Goal: Information Seeking & Learning: Learn about a topic

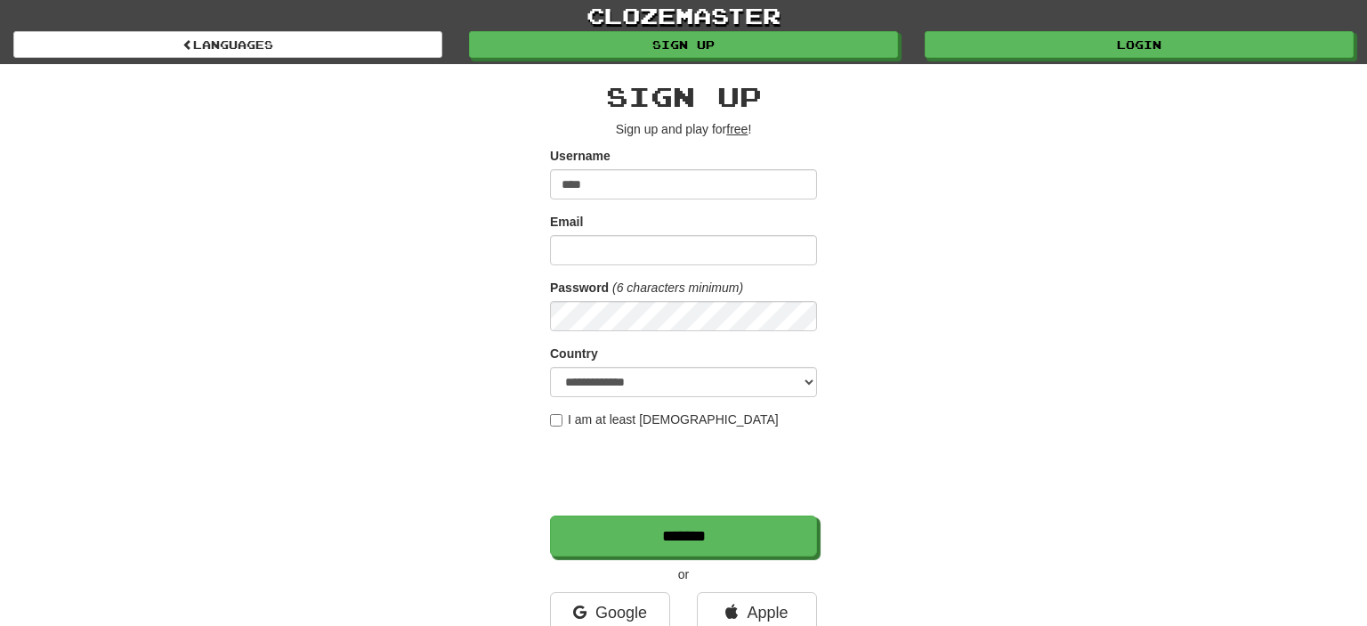
type input "****"
click at [312, 335] on div "**********" at bounding box center [683, 375] width 1041 height 622
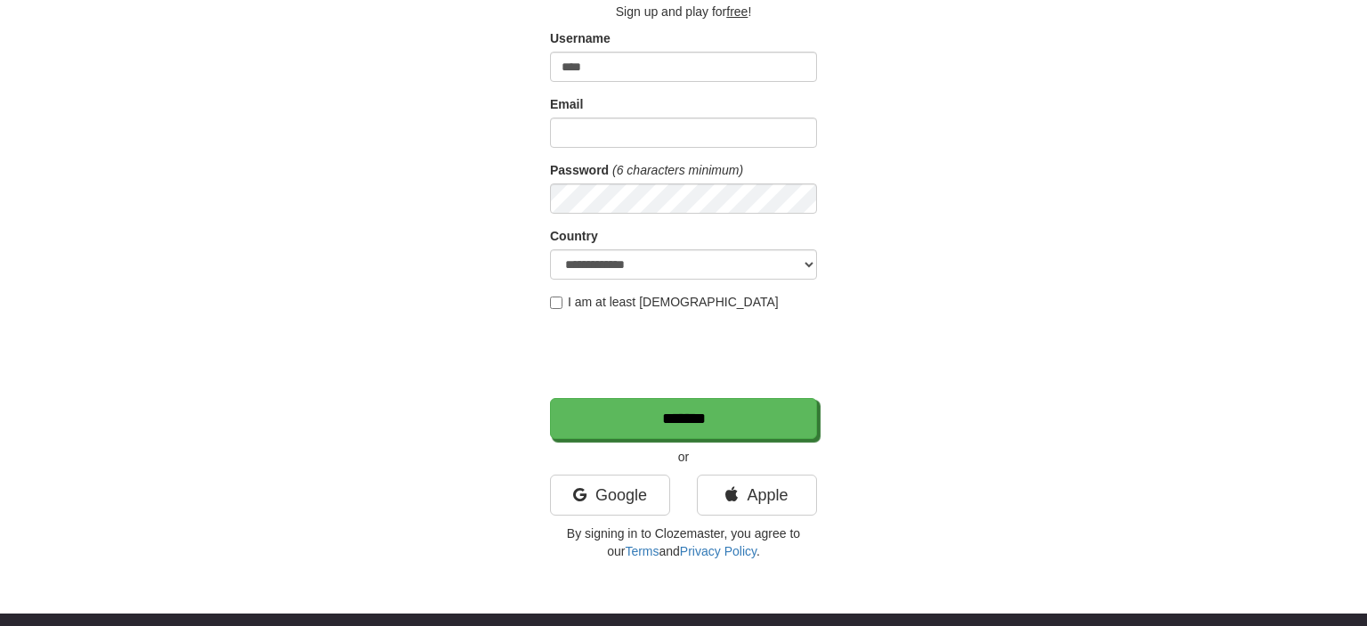
scroll to position [120, 0]
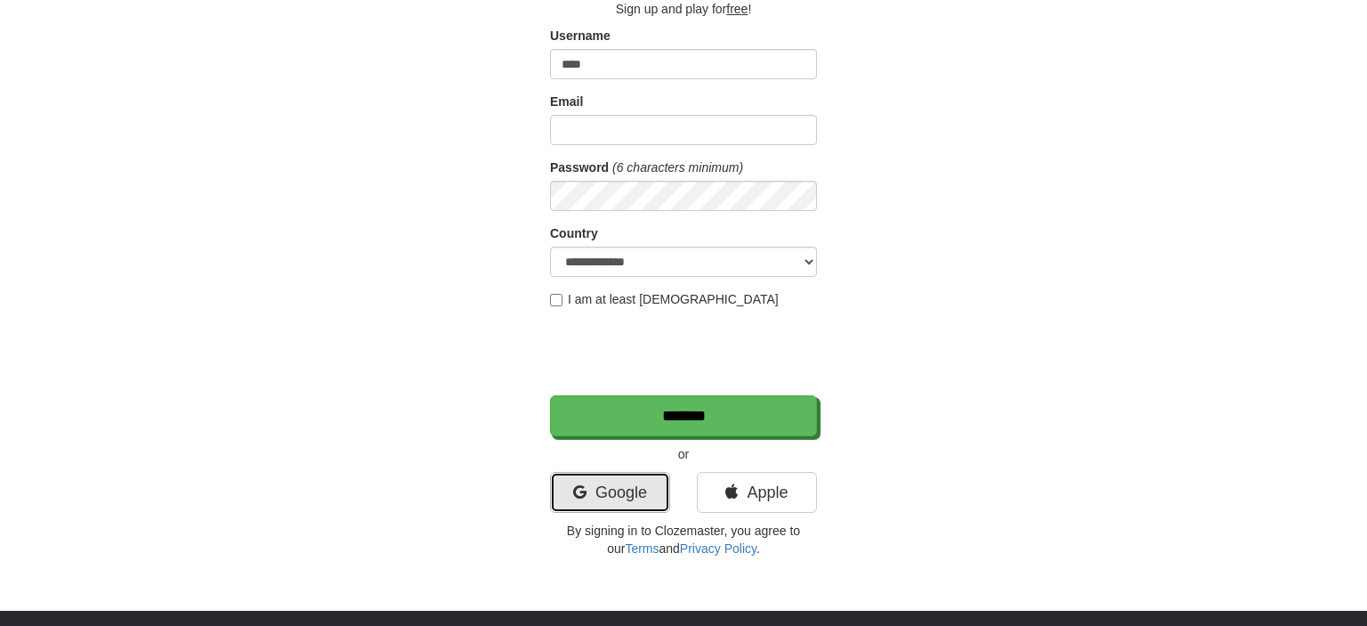
click at [618, 503] on link "Google" at bounding box center [610, 492] width 120 height 41
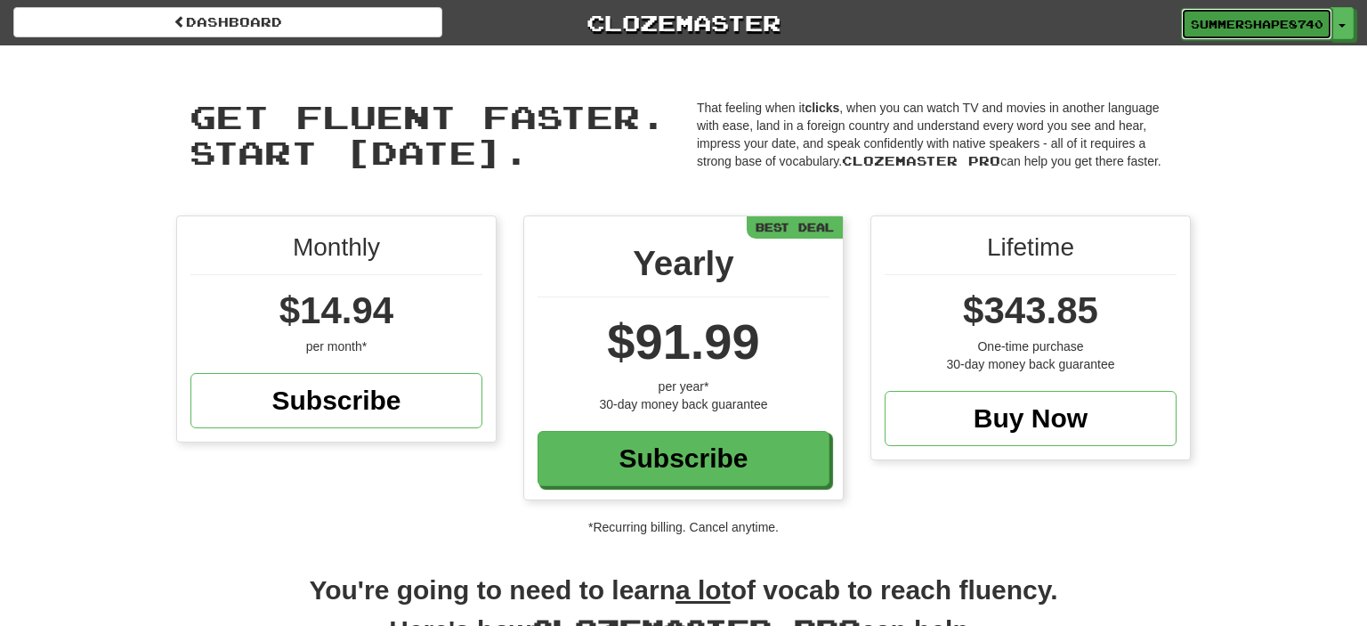
click at [1258, 27] on span "SummerShape8740" at bounding box center [1257, 24] width 132 height 16
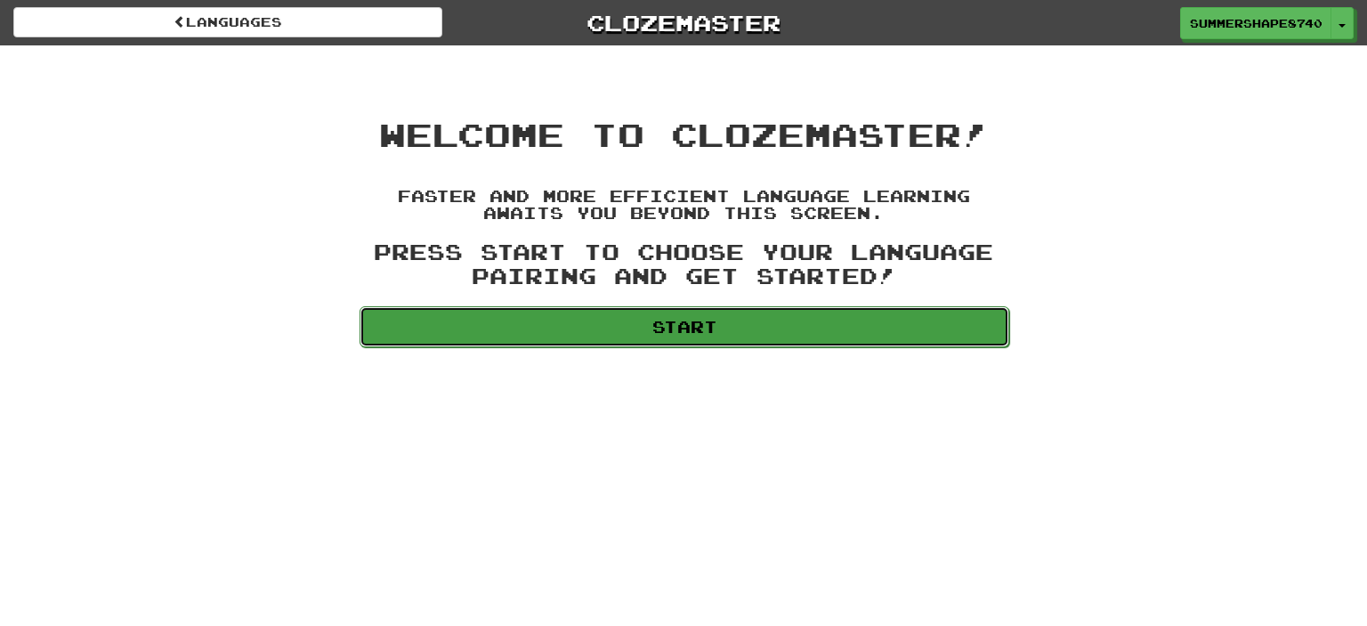
click at [757, 336] on link "Start" at bounding box center [685, 326] width 650 height 41
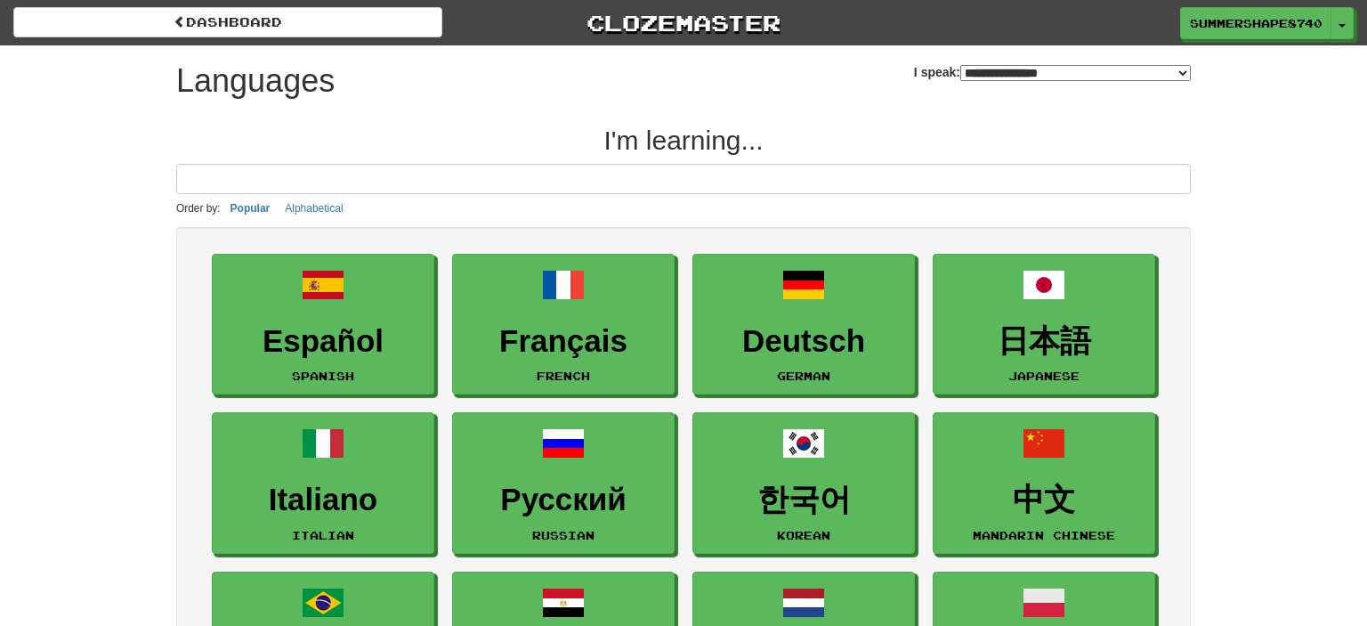
select select "*******"
type input "*"
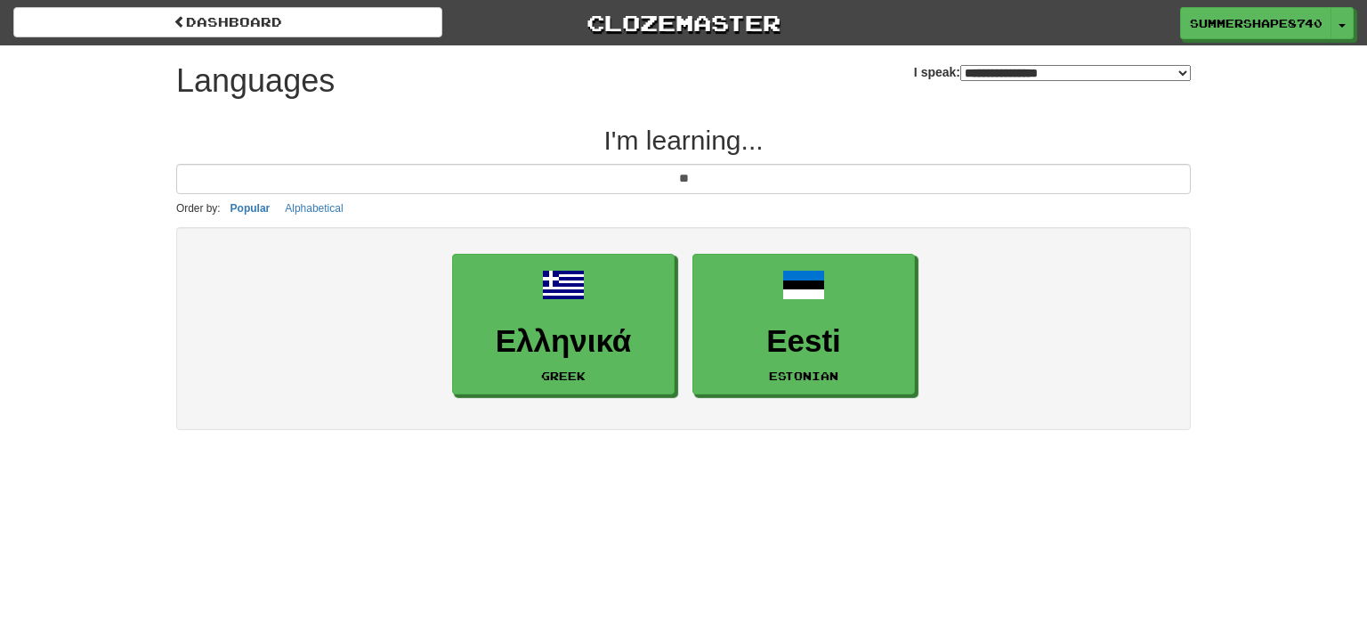
type input "*"
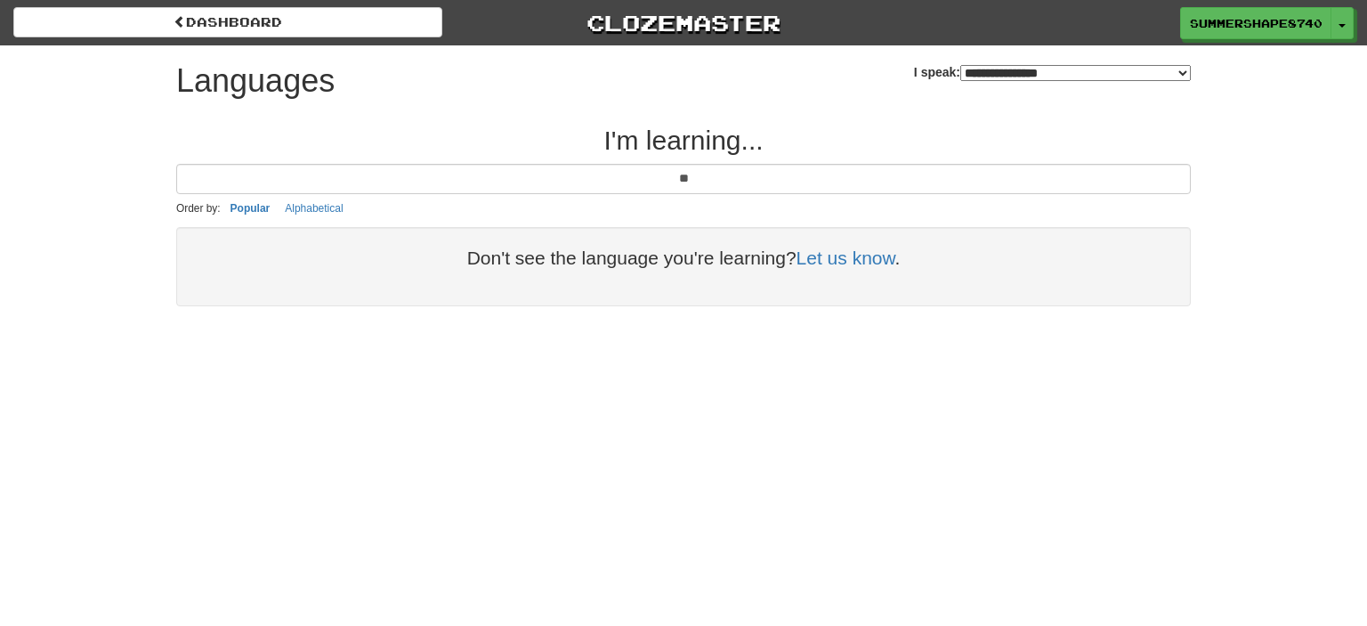
type input "*"
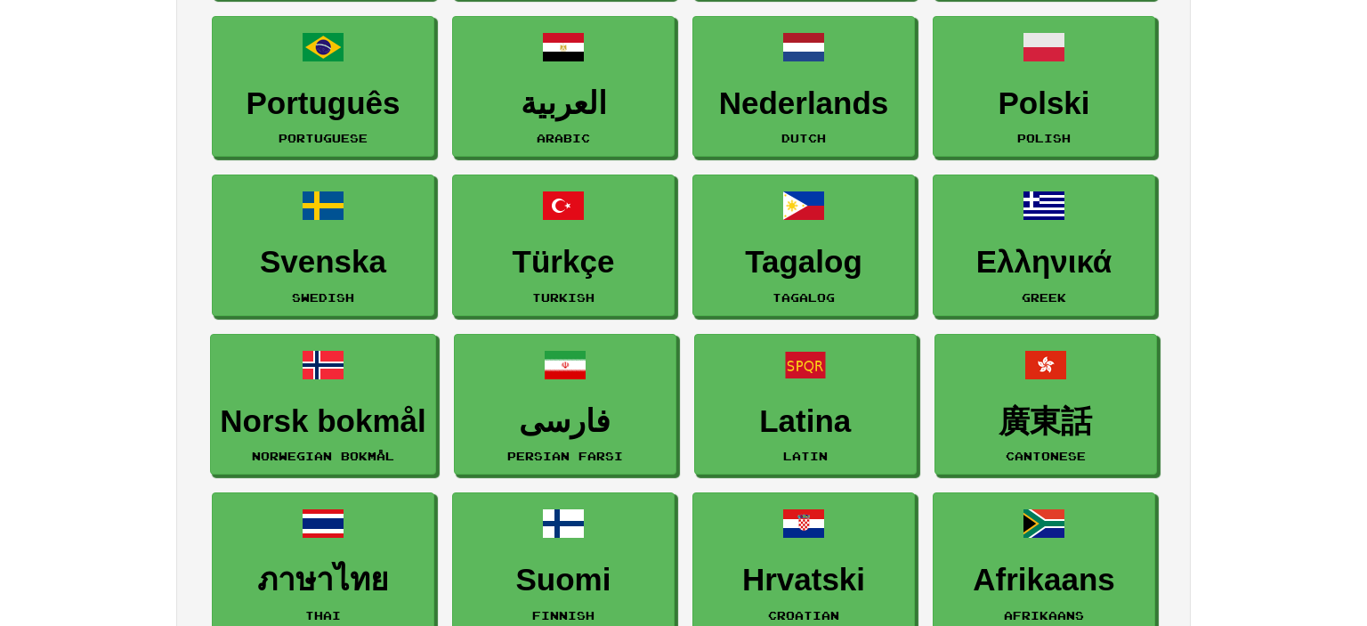
scroll to position [552, 0]
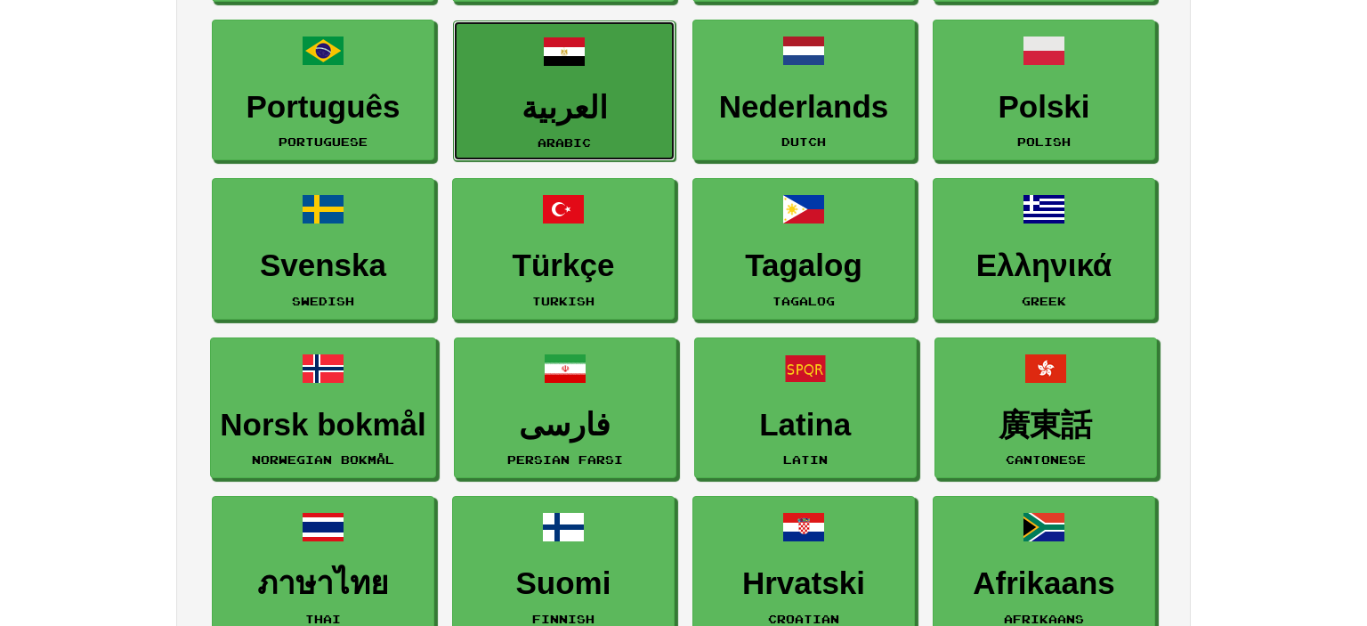
click at [606, 91] on h3 "العربية" at bounding box center [564, 108] width 203 height 35
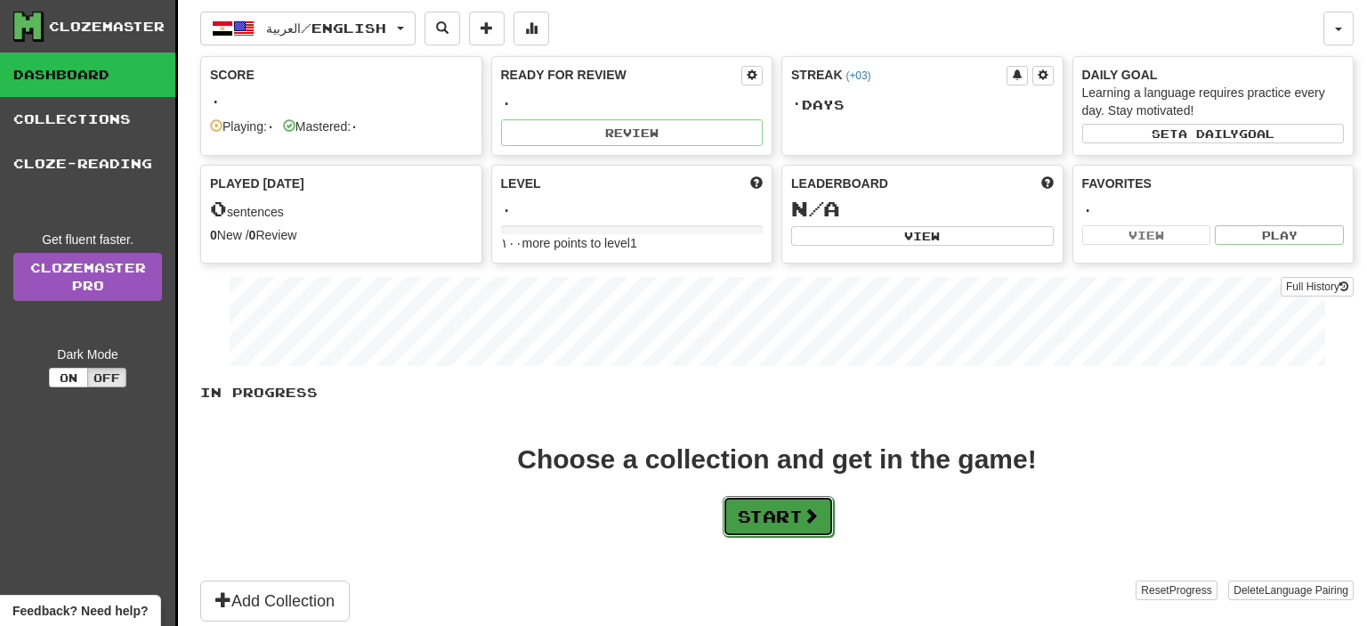
click at [756, 519] on button "Start" at bounding box center [778, 516] width 111 height 41
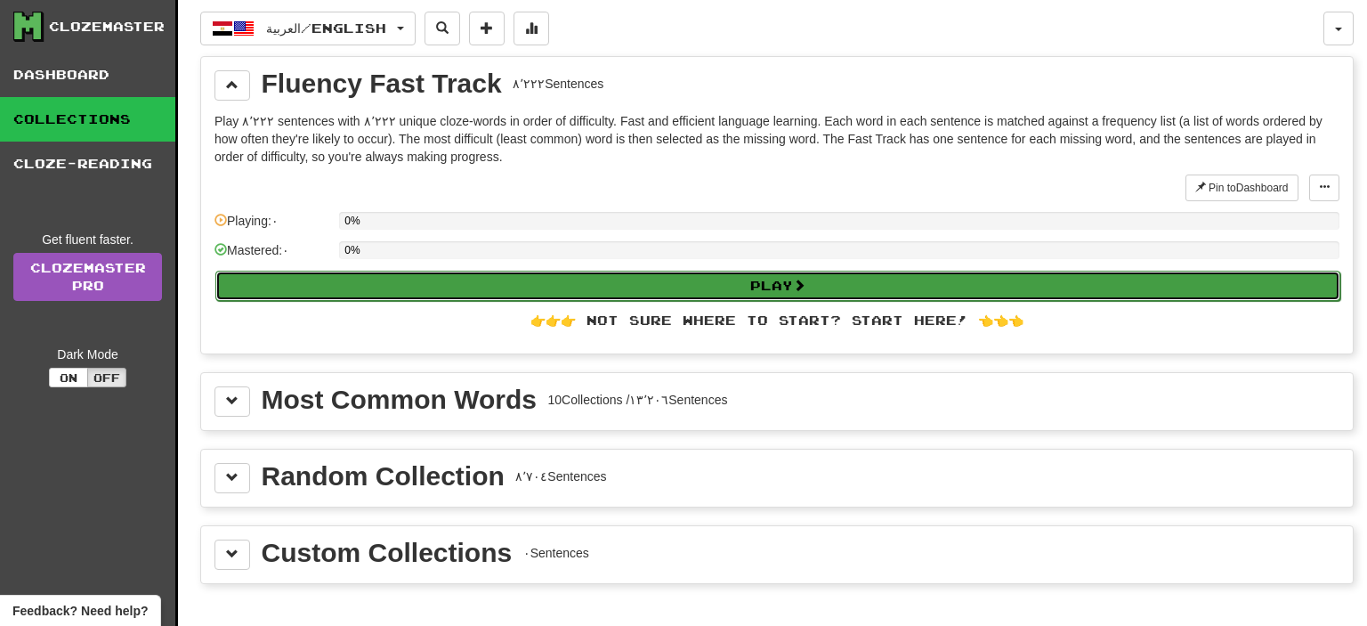
click at [782, 285] on button "Play" at bounding box center [777, 286] width 1125 height 30
select select "**"
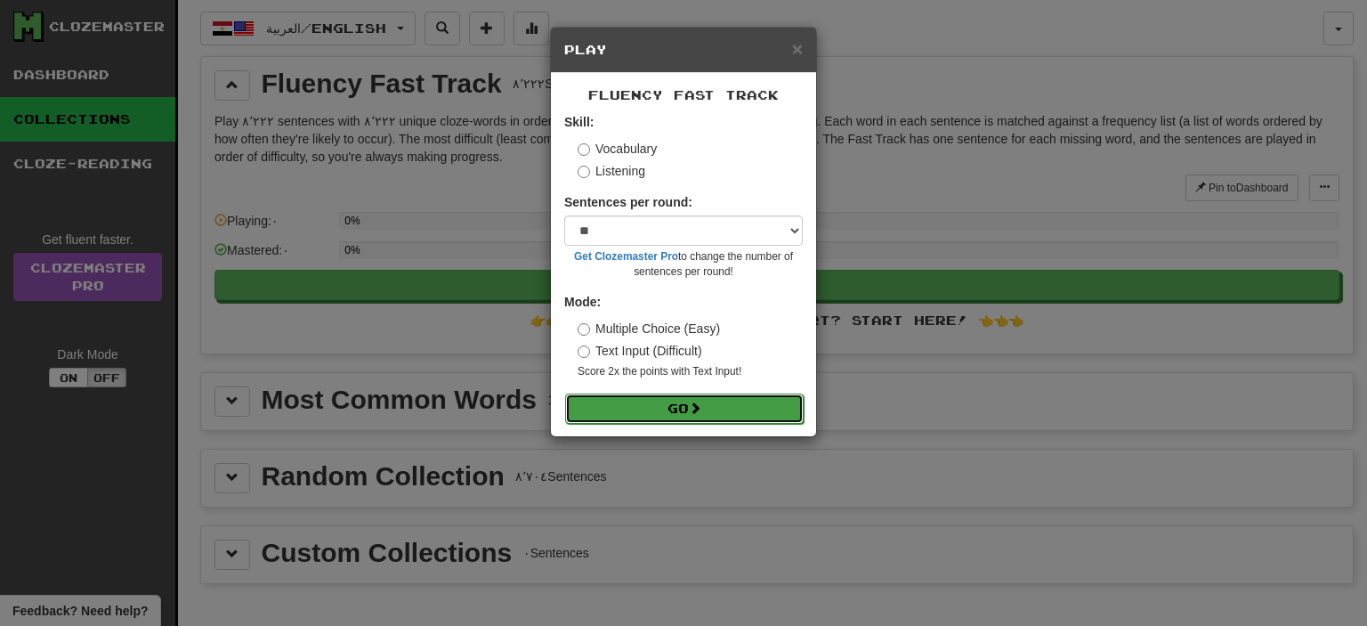
click at [714, 400] on button "Go" at bounding box center [684, 408] width 238 height 30
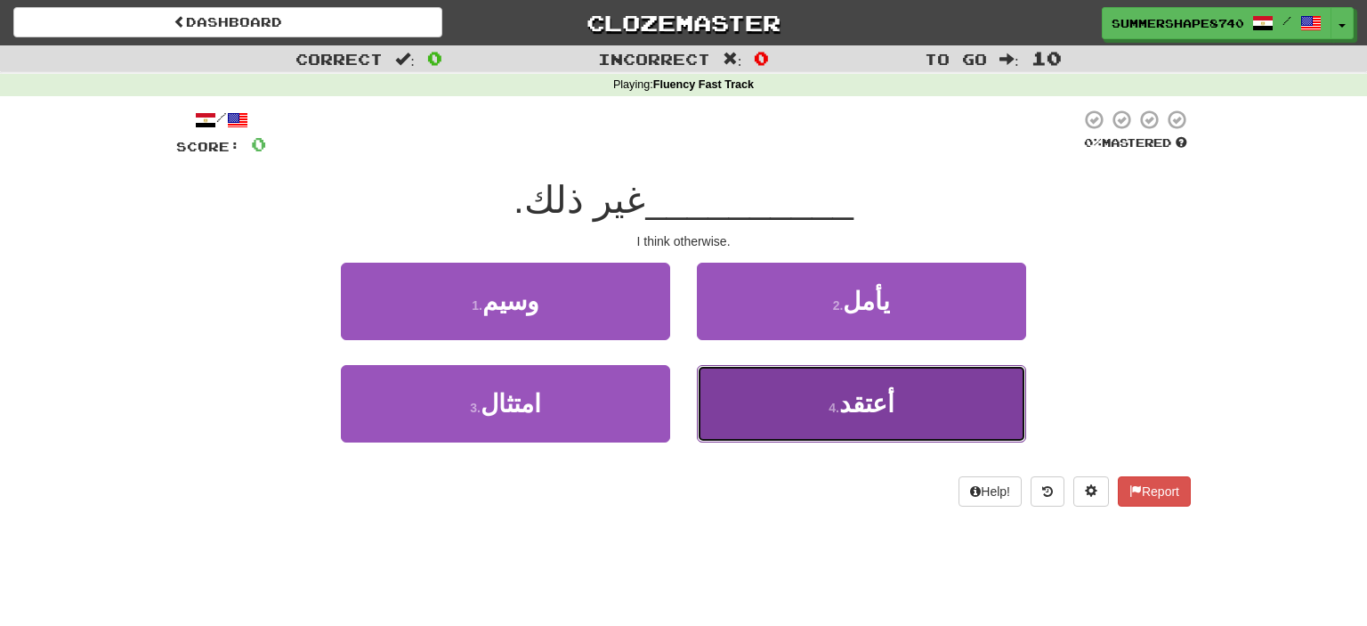
click at [788, 390] on button "4 . أعتقد" at bounding box center [861, 403] width 329 height 77
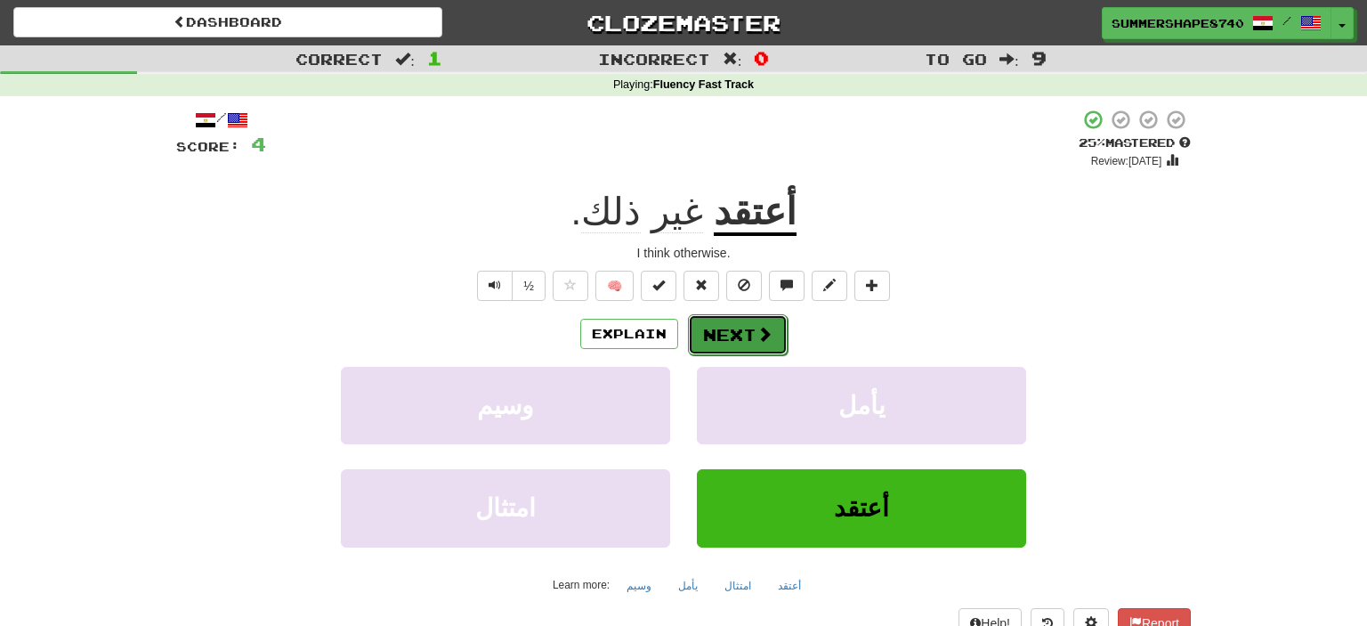
click at [751, 338] on button "Next" at bounding box center [738, 334] width 100 height 41
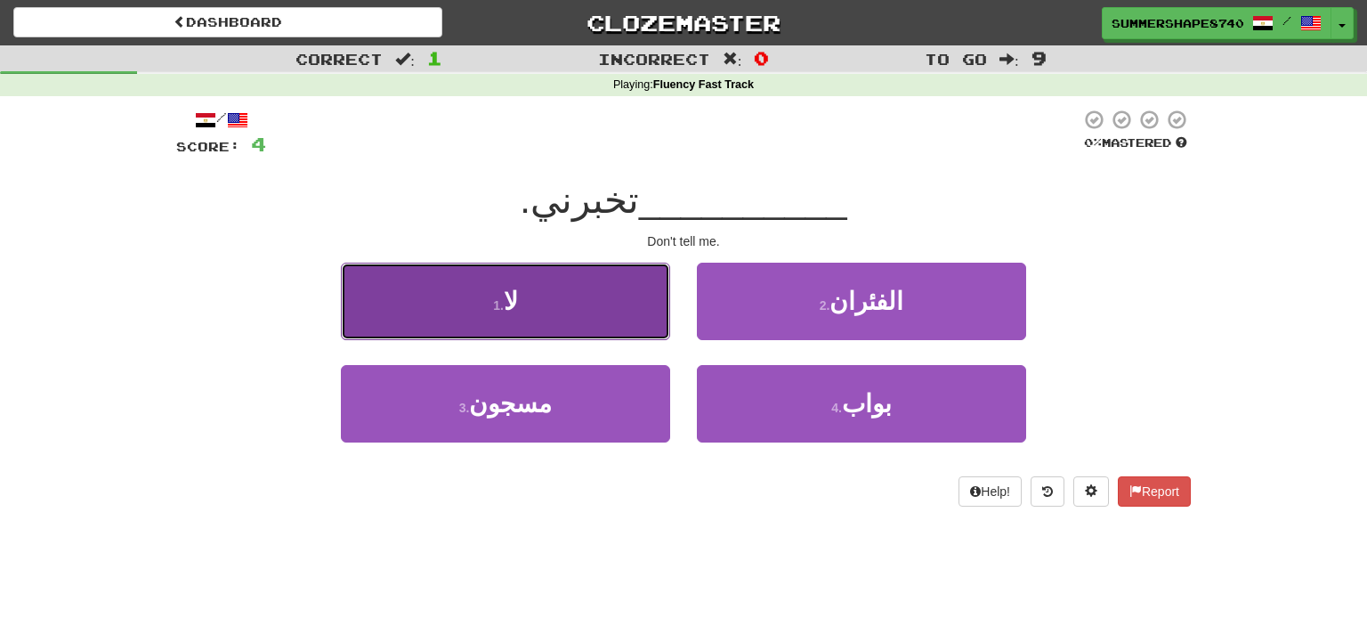
click at [610, 327] on button "1 . لا" at bounding box center [505, 301] width 329 height 77
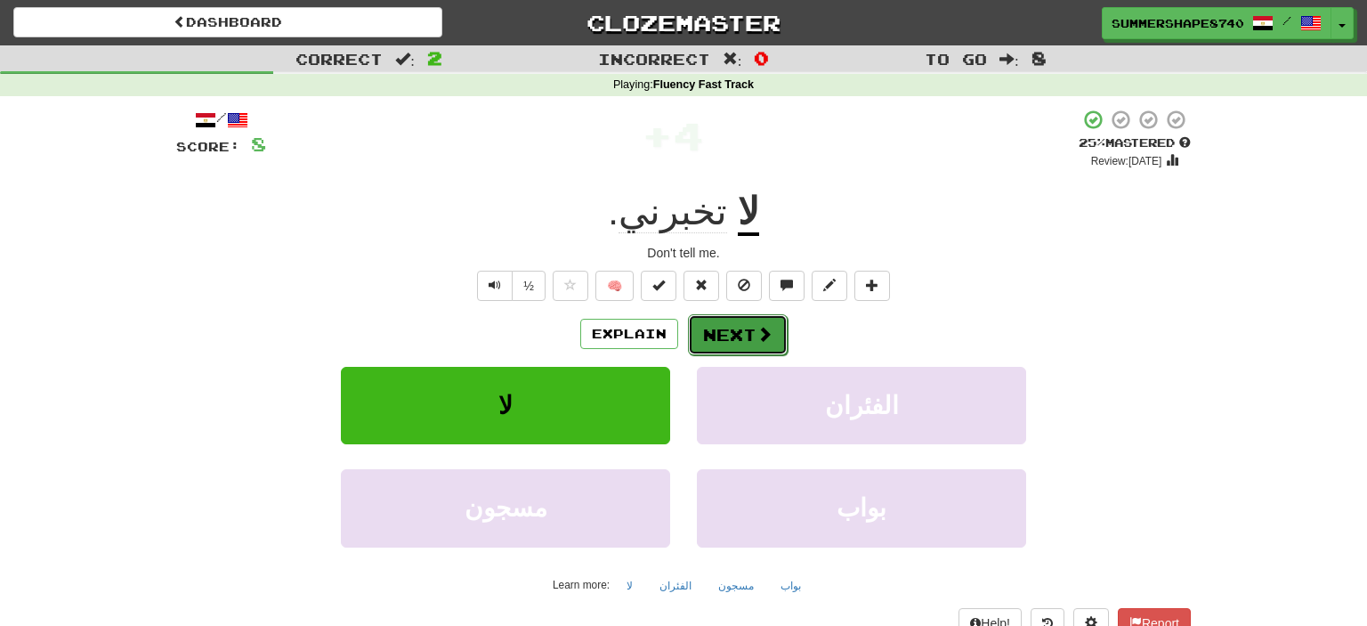
click at [749, 322] on button "Next" at bounding box center [738, 334] width 100 height 41
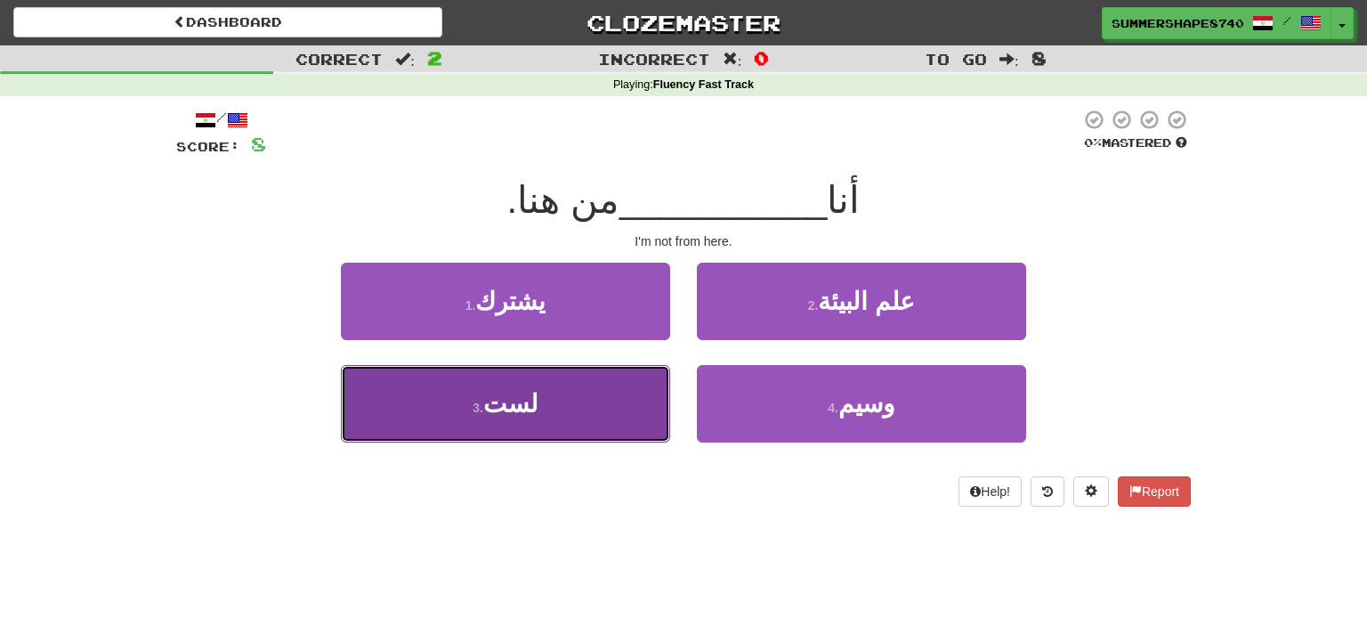
click at [578, 408] on button "3 . لست" at bounding box center [505, 403] width 329 height 77
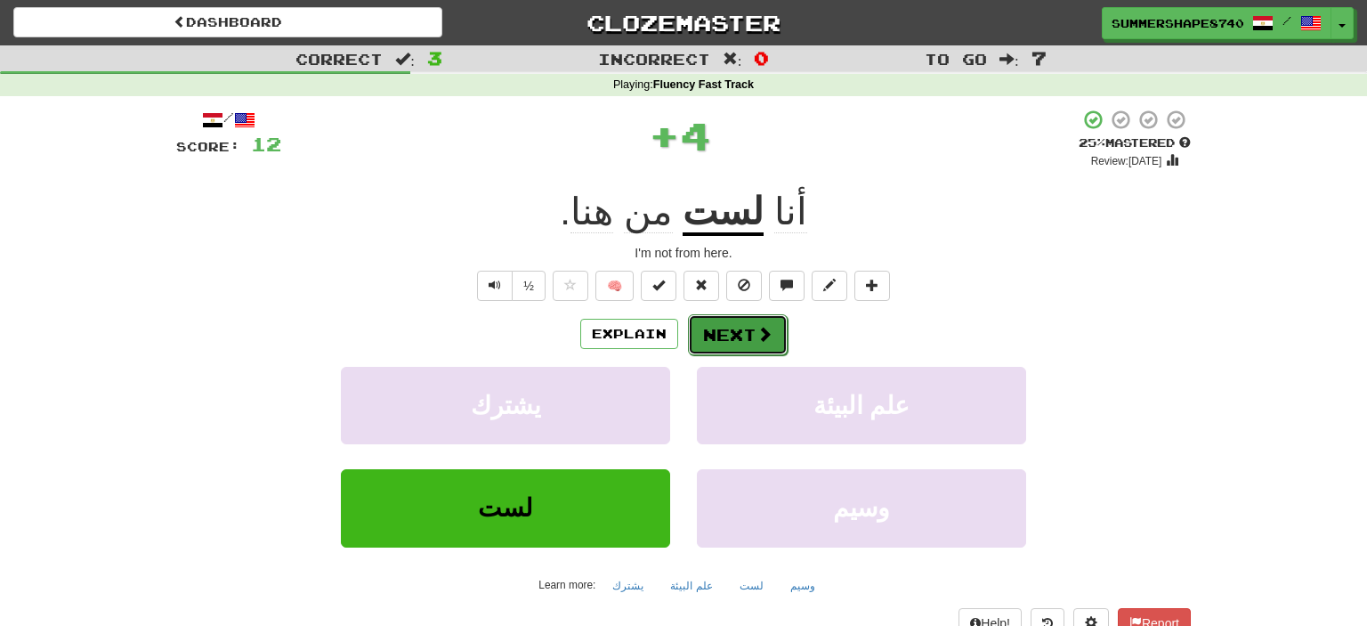
click at [752, 332] on button "Next" at bounding box center [738, 334] width 100 height 41
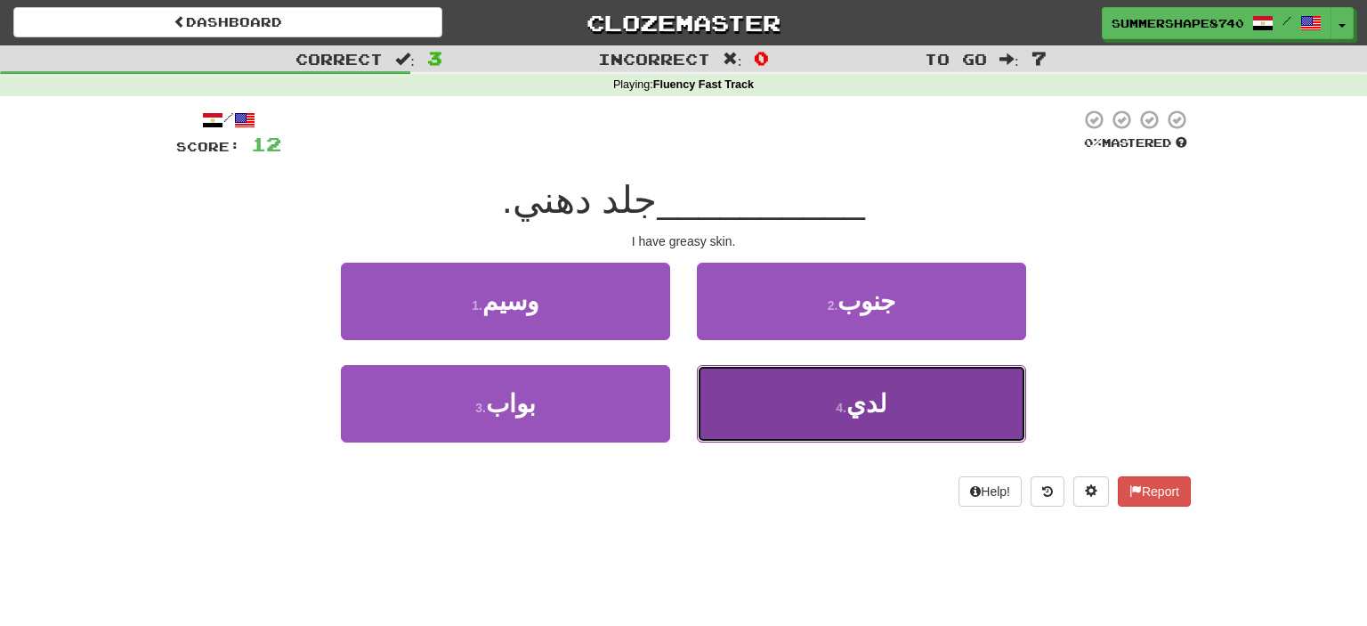
click at [794, 416] on button "4 . لدي" at bounding box center [861, 403] width 329 height 77
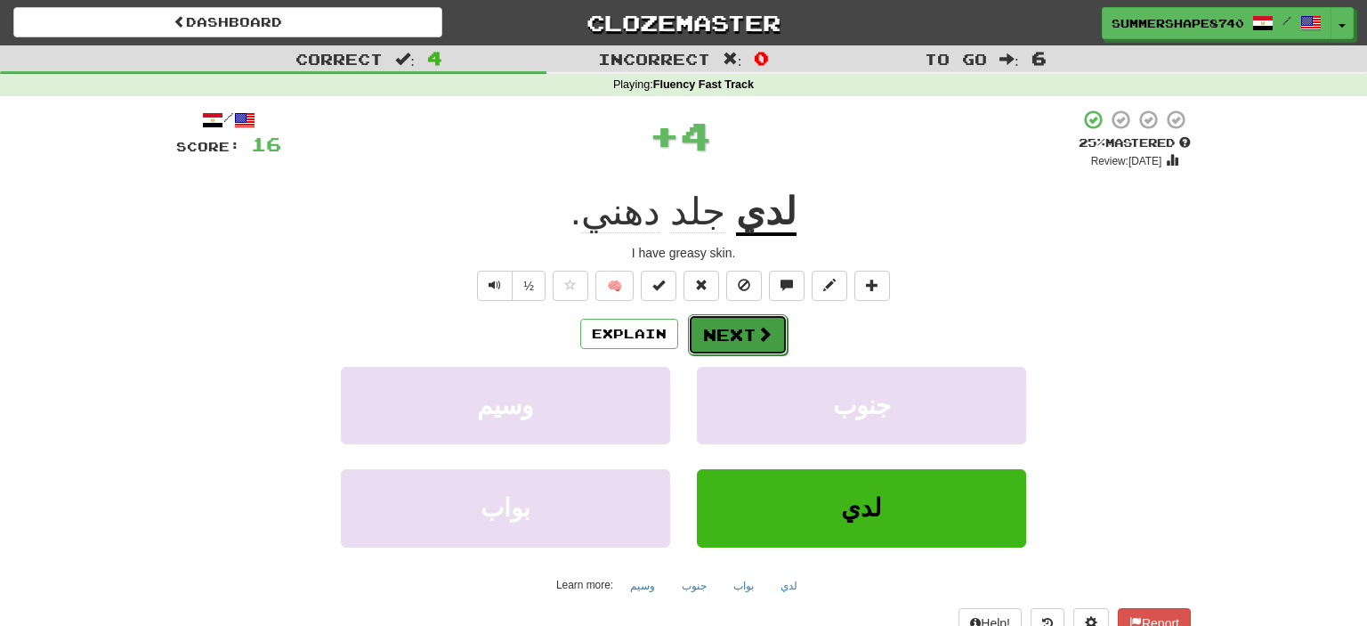
click at [720, 332] on button "Next" at bounding box center [738, 334] width 100 height 41
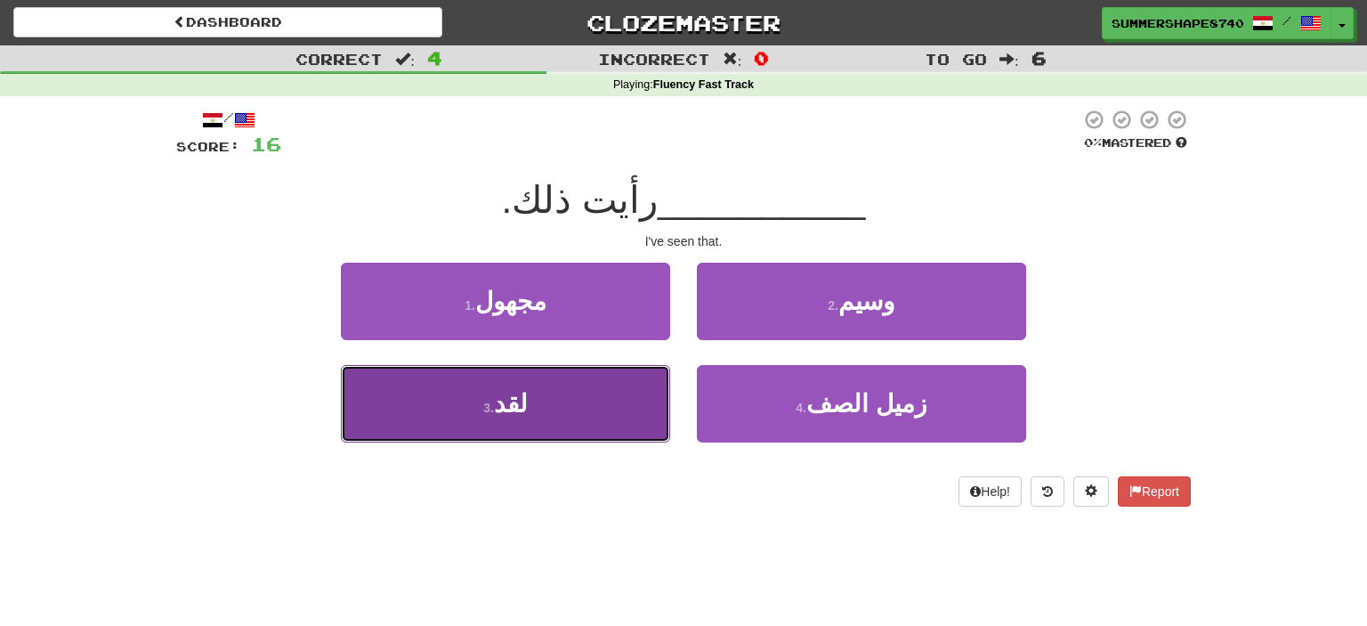
click at [558, 396] on button "3 . لقد" at bounding box center [505, 403] width 329 height 77
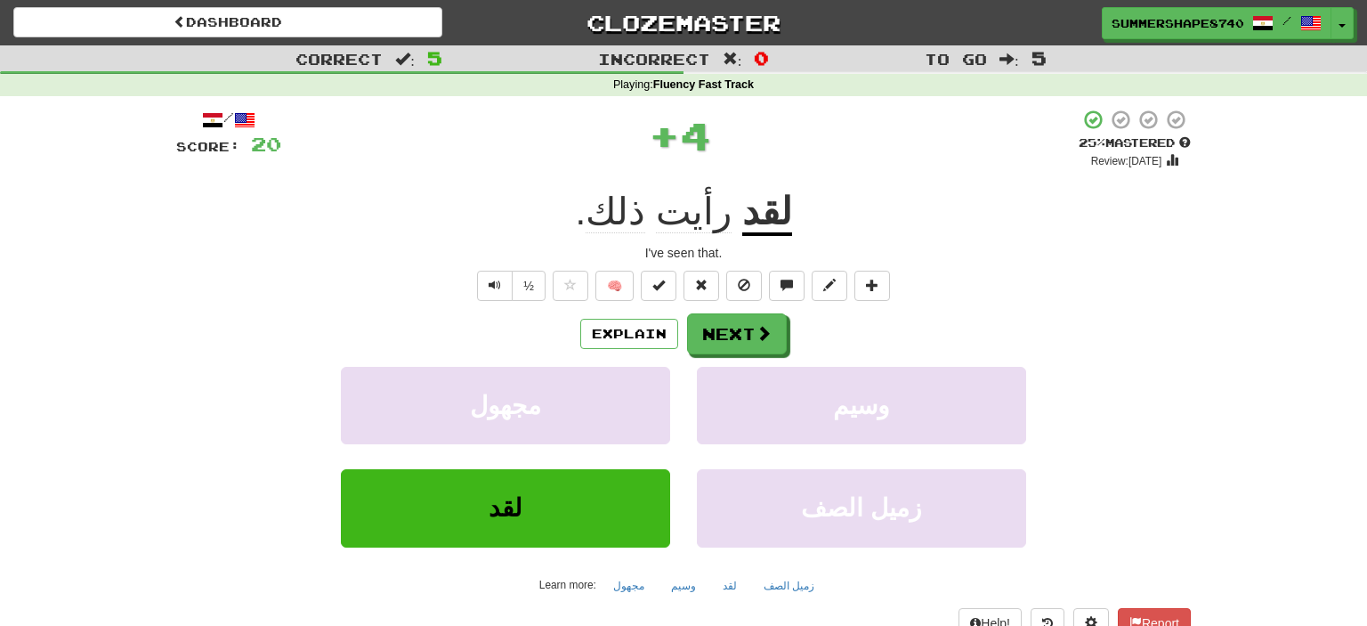
click at [658, 255] on div "I've seen that." at bounding box center [683, 253] width 1014 height 18
click at [730, 326] on button "Next" at bounding box center [738, 334] width 100 height 41
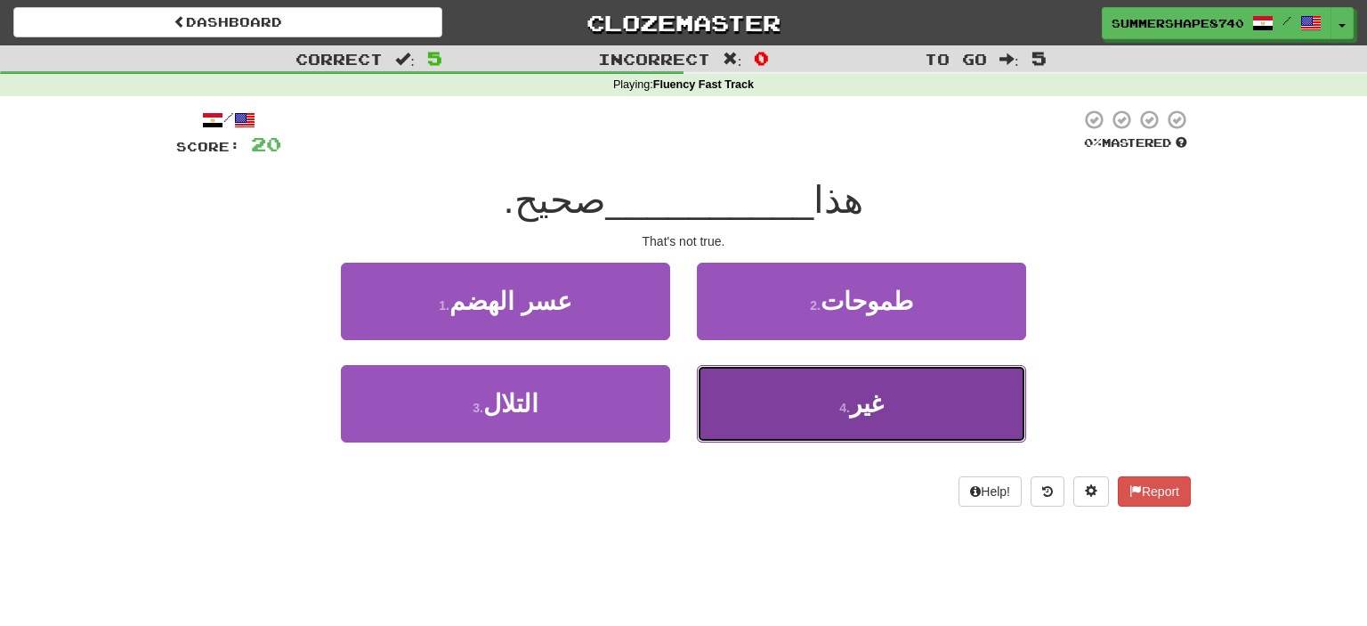
click at [764, 379] on button "4 . غير" at bounding box center [861, 403] width 329 height 77
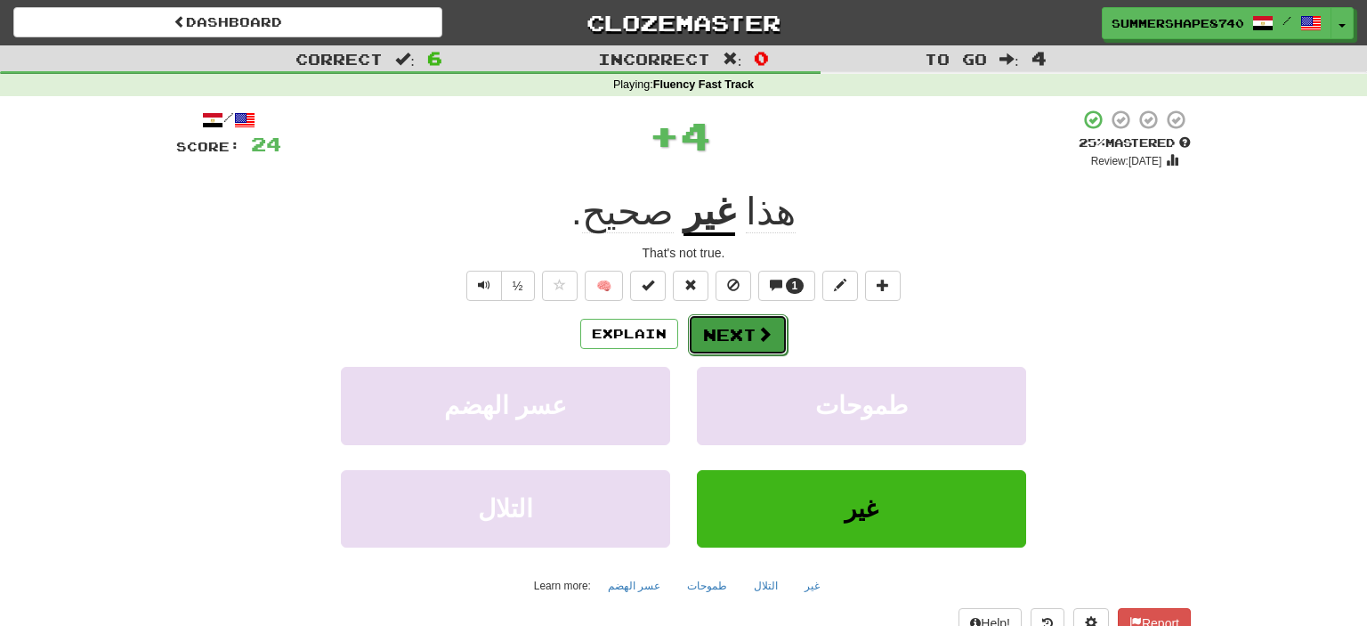
click at [717, 335] on button "Next" at bounding box center [738, 334] width 100 height 41
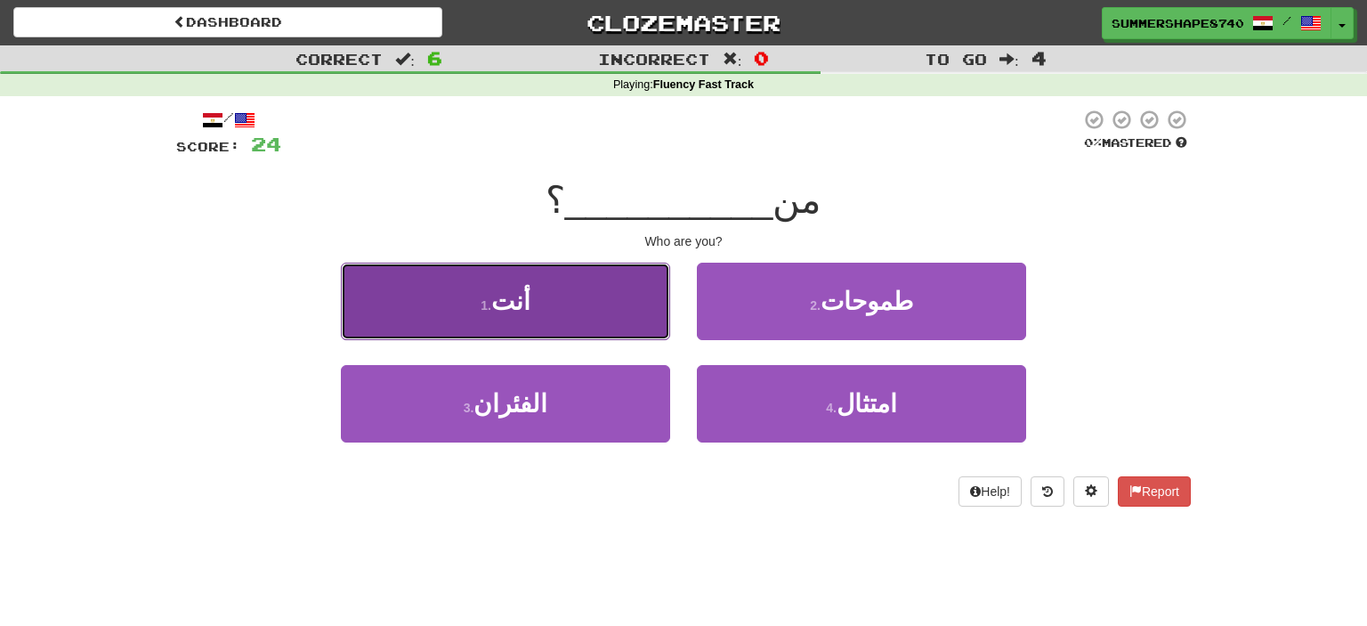
click at [561, 296] on button "1 . أنت" at bounding box center [505, 301] width 329 height 77
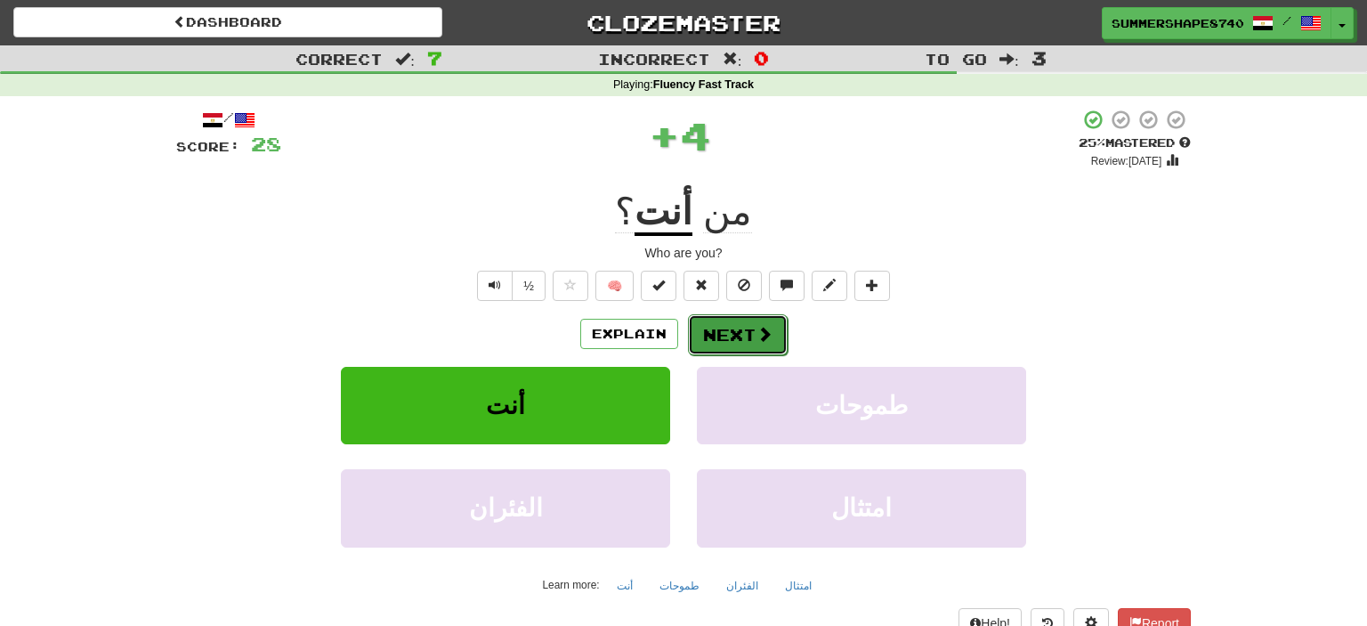
click at [742, 340] on button "Next" at bounding box center [738, 334] width 100 height 41
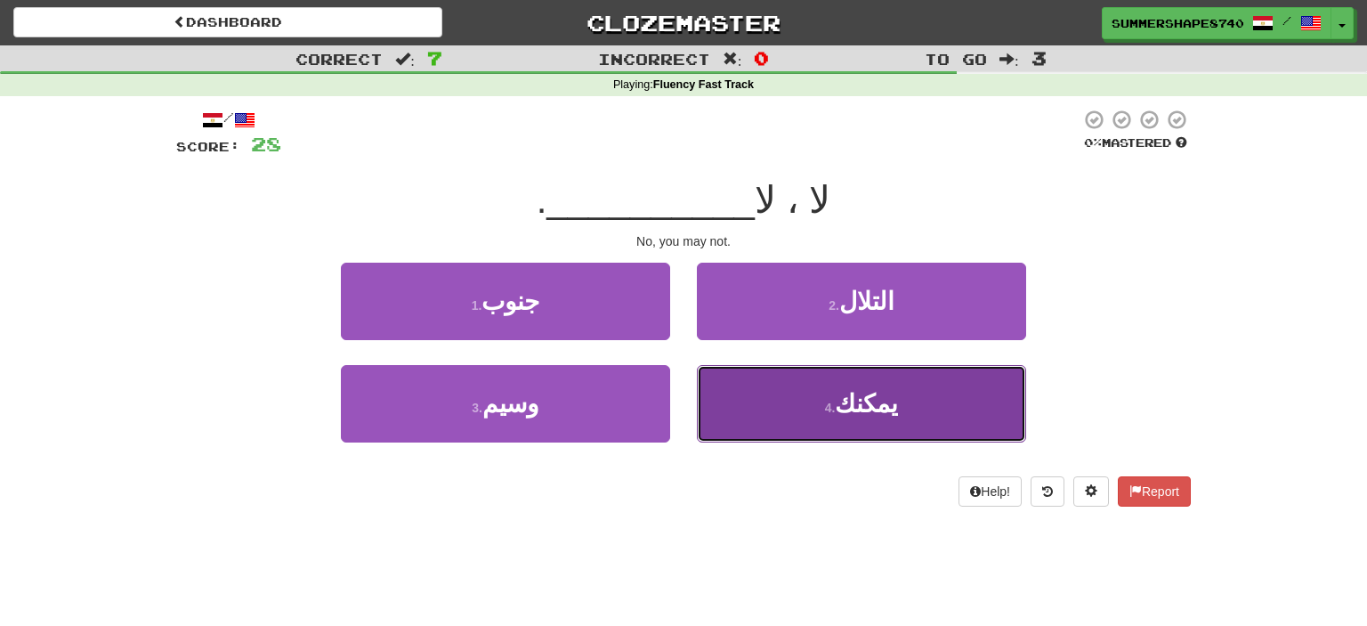
click at [821, 403] on button "4 . يمكنك" at bounding box center [861, 403] width 329 height 77
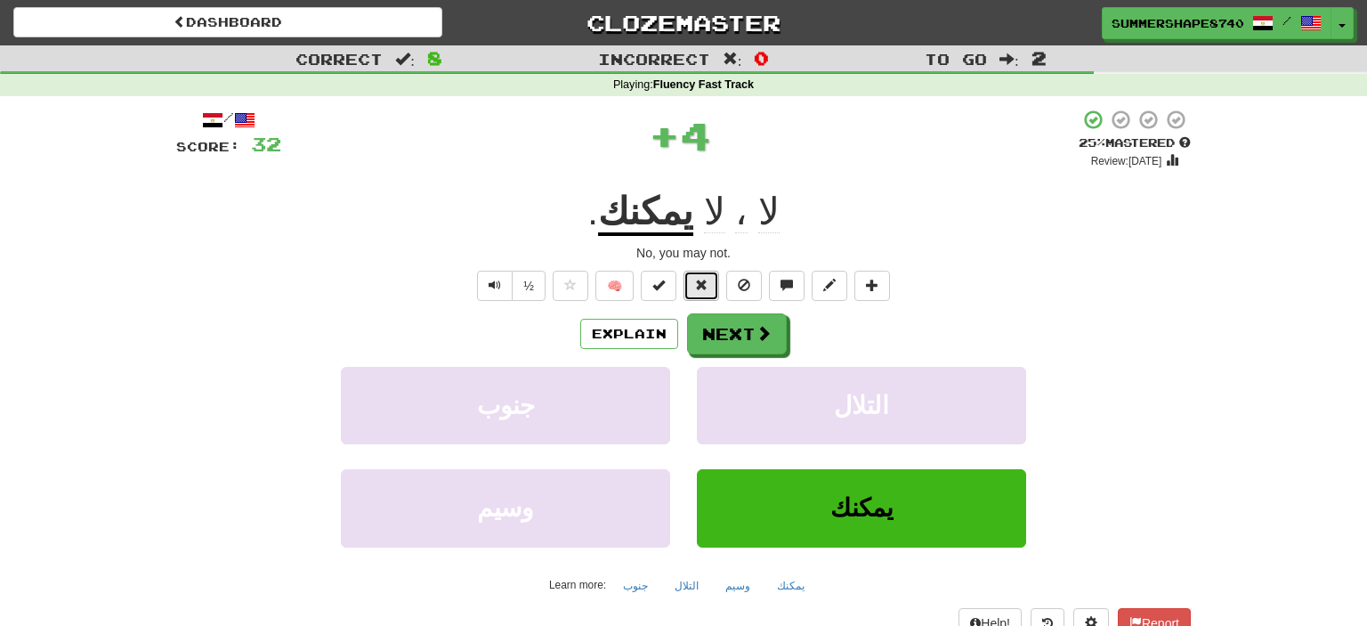
click at [699, 289] on span at bounding box center [701, 285] width 12 height 12
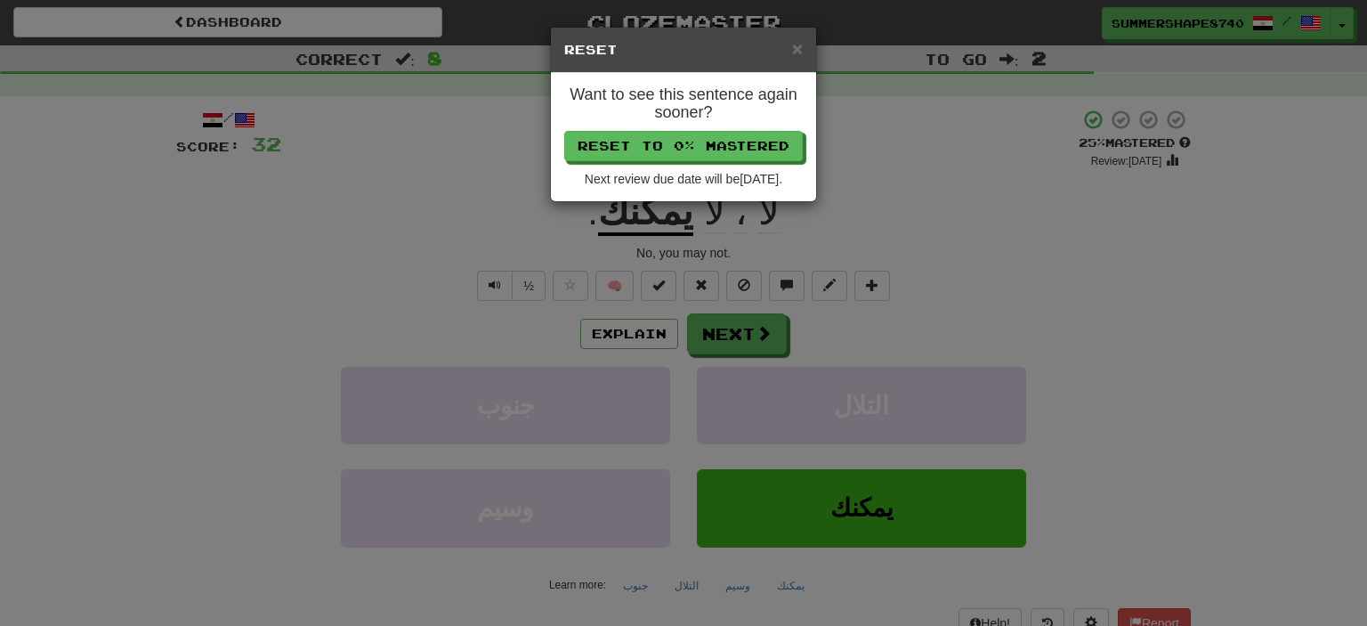
click at [803, 44] on div "× Reset" at bounding box center [683, 50] width 265 height 45
click at [795, 52] on span "×" at bounding box center [797, 48] width 11 height 20
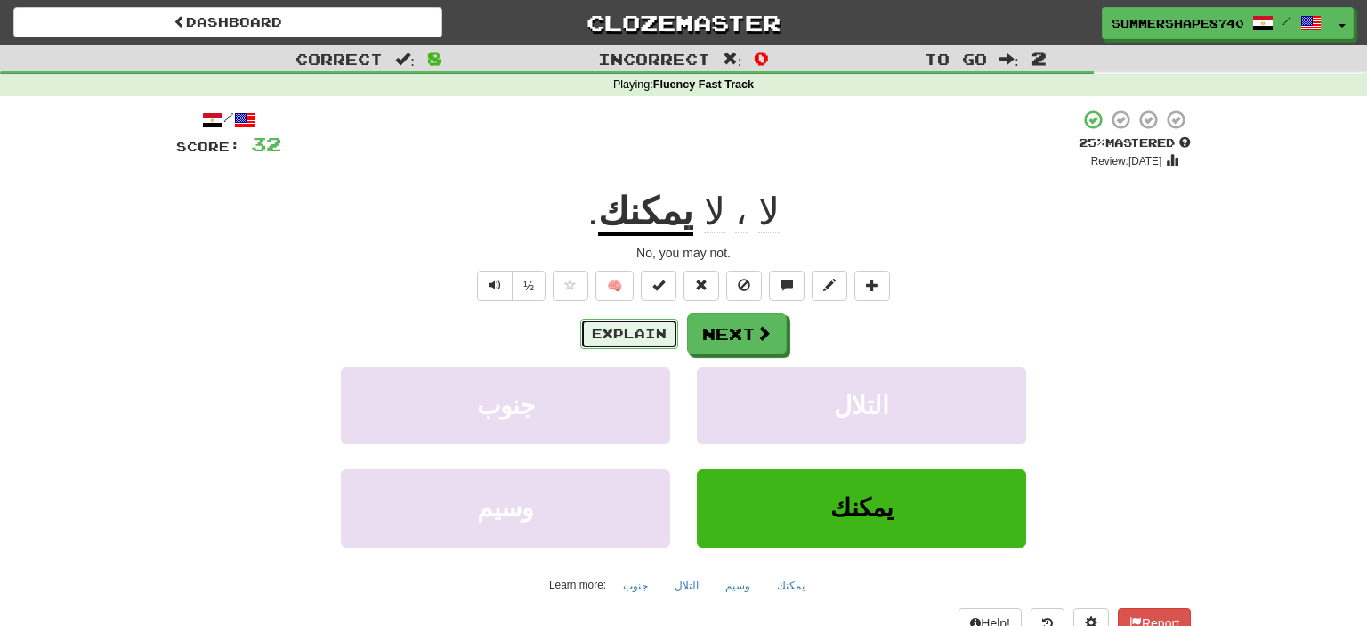
click at [648, 335] on button "Explain" at bounding box center [629, 334] width 98 height 30
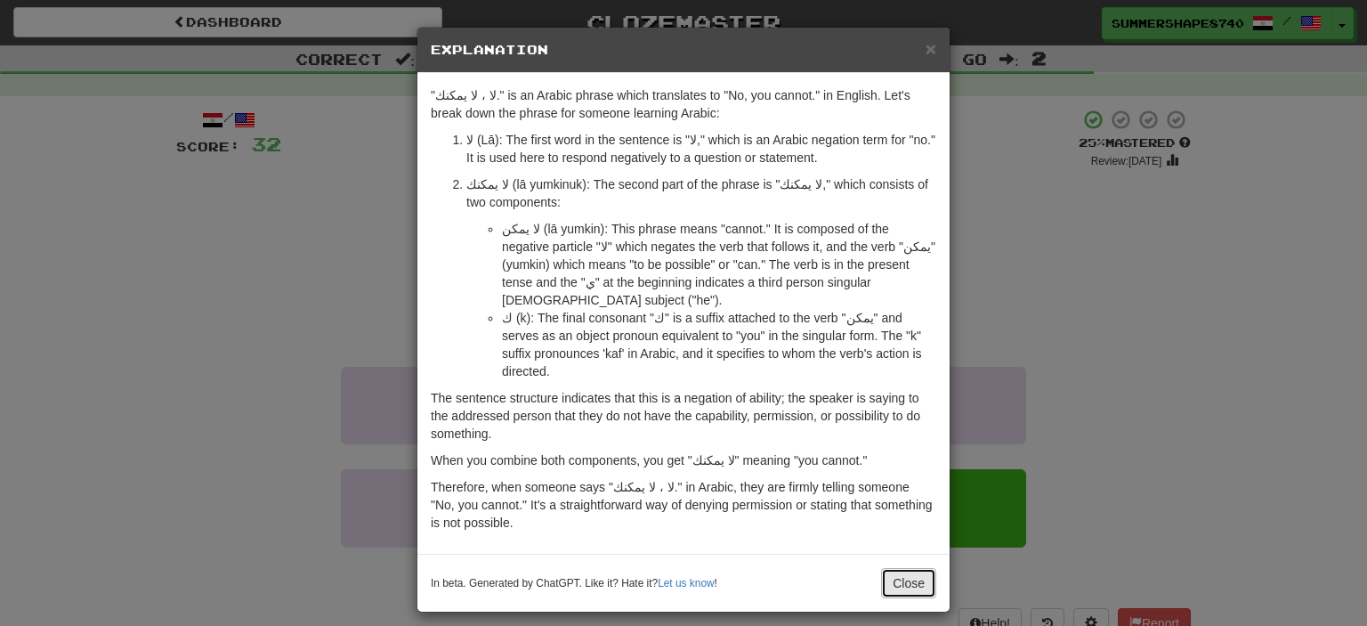
click at [917, 568] on button "Close" at bounding box center [908, 583] width 55 height 30
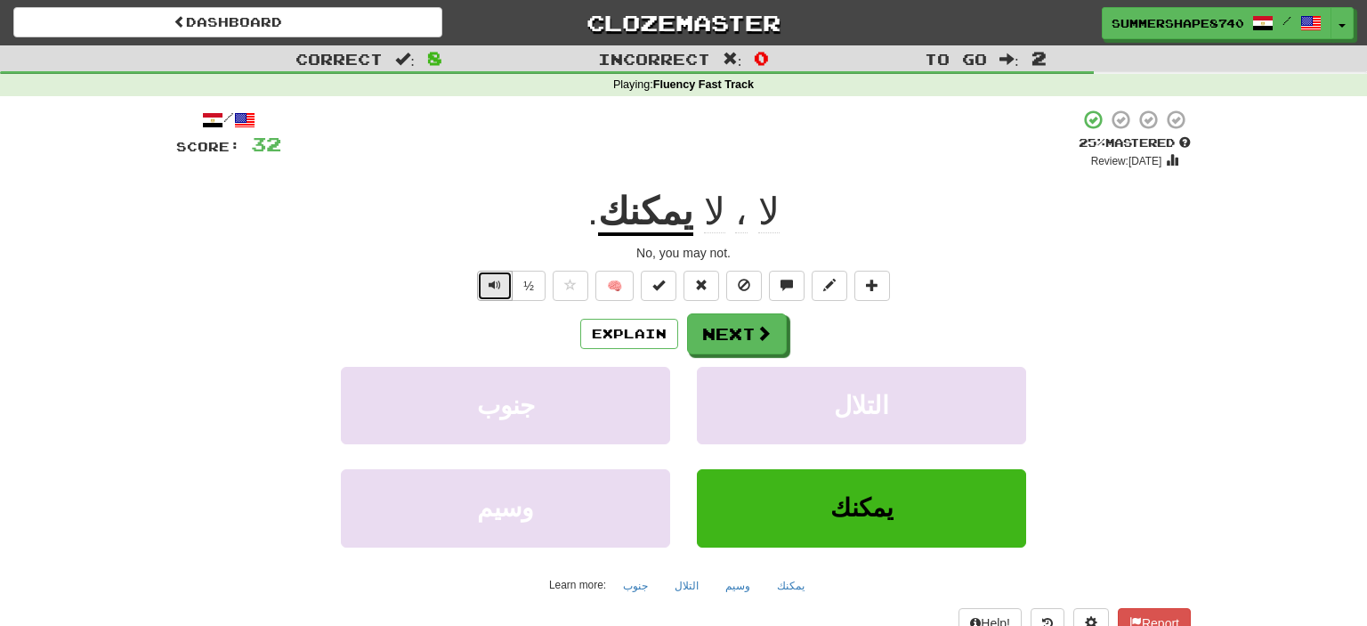
click at [484, 287] on button "Text-to-speech controls" at bounding box center [495, 286] width 36 height 30
click at [859, 290] on button at bounding box center [872, 286] width 36 height 30
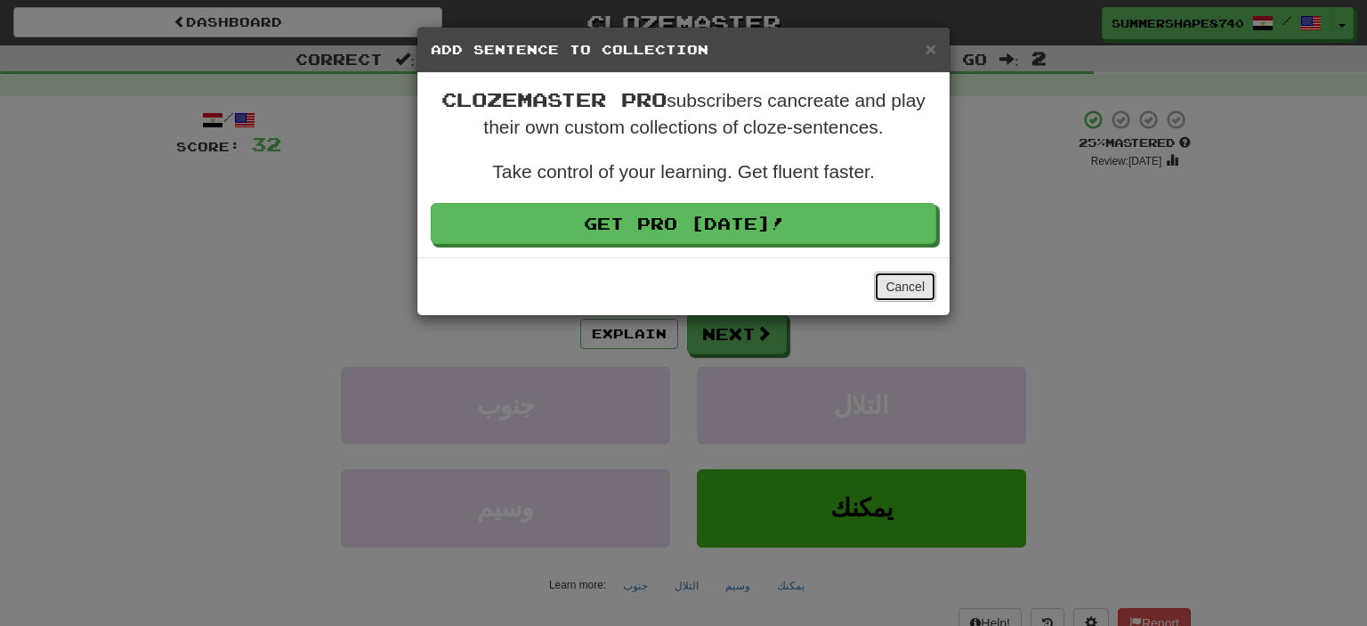
click at [923, 287] on button "Cancel" at bounding box center [905, 286] width 62 height 30
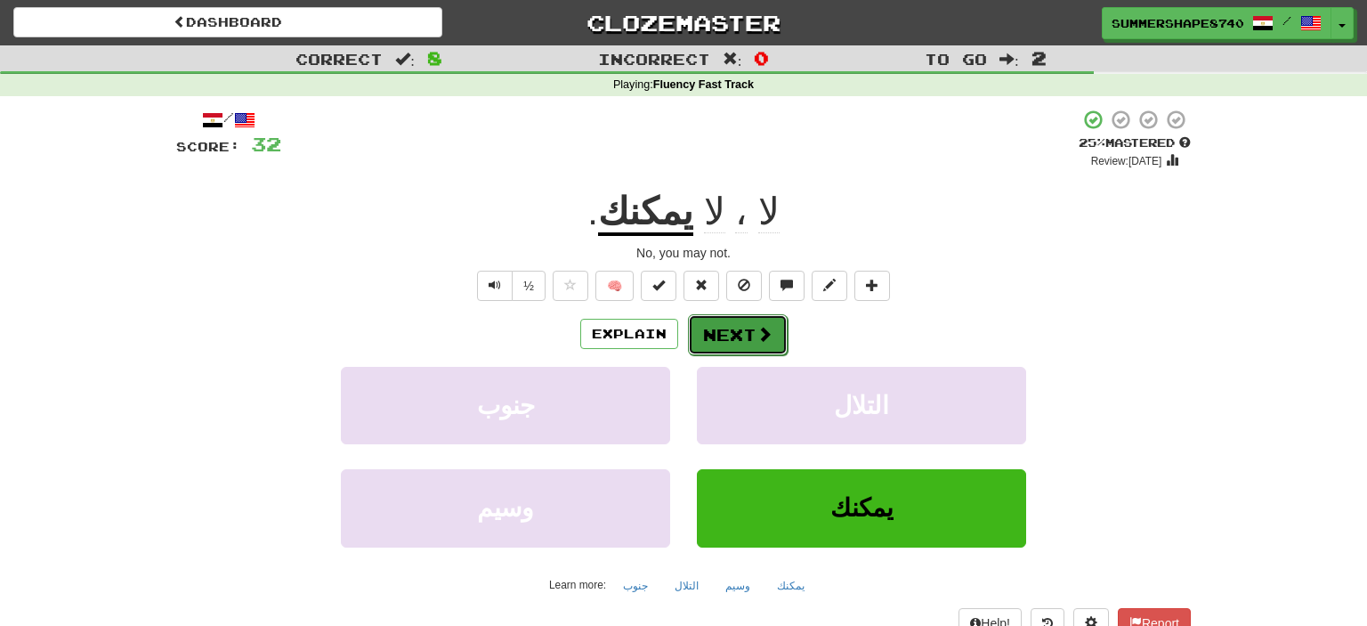
click at [738, 335] on button "Next" at bounding box center [738, 334] width 100 height 41
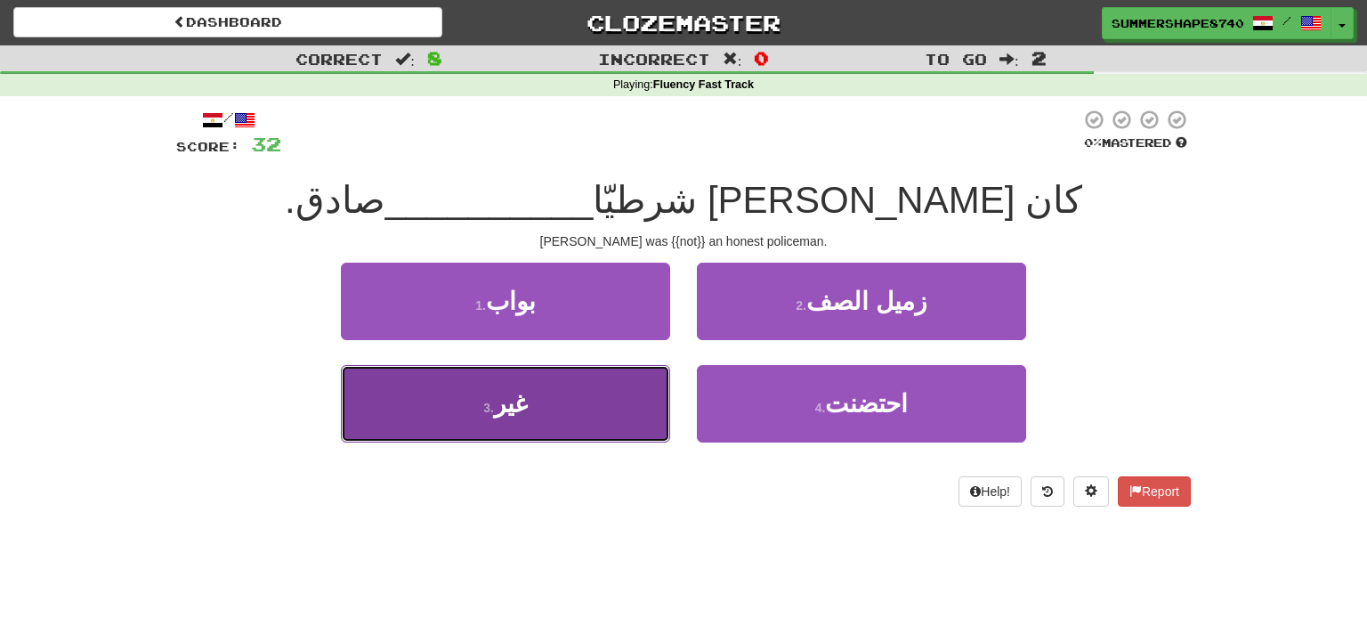
click at [561, 403] on button "3 . غير" at bounding box center [505, 403] width 329 height 77
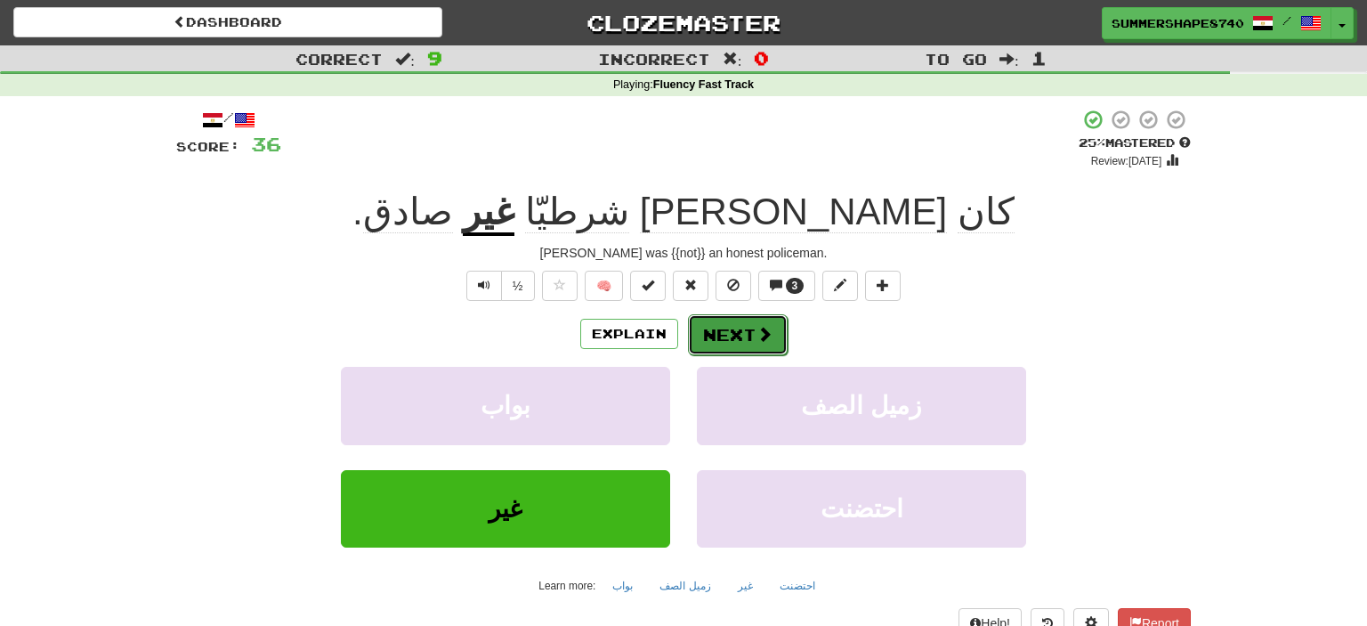
click at [716, 326] on button "Next" at bounding box center [738, 334] width 100 height 41
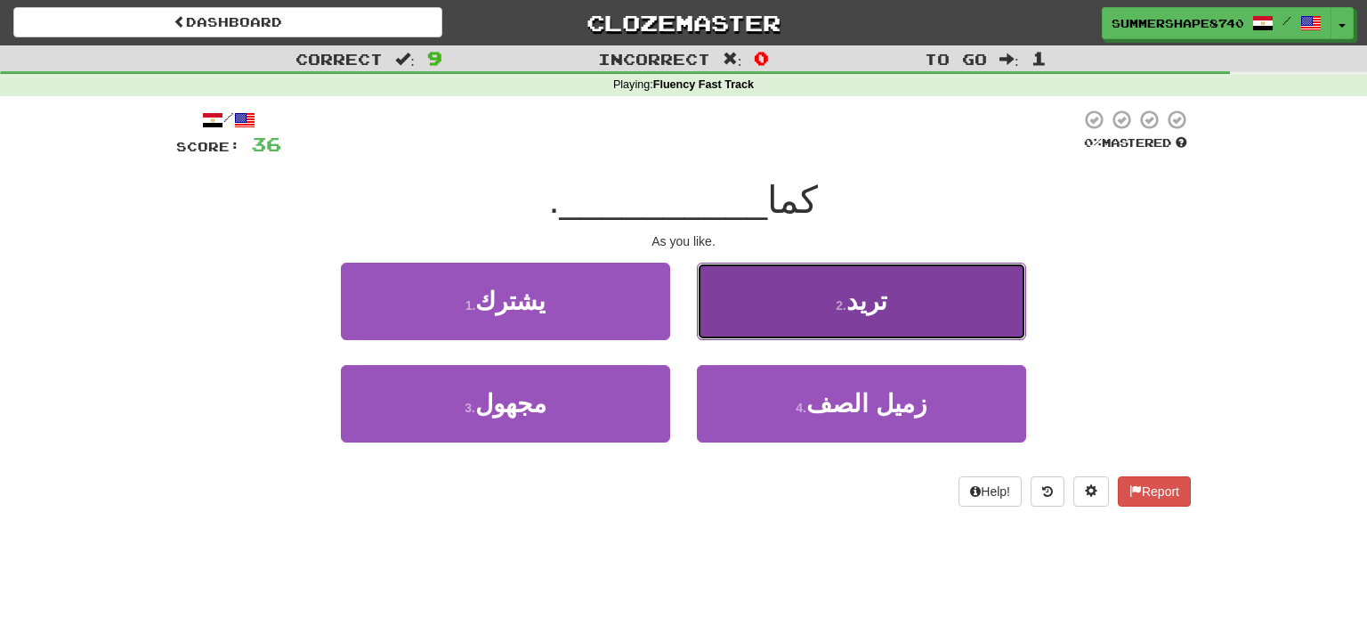
click at [776, 304] on button "2 . تريد" at bounding box center [861, 301] width 329 height 77
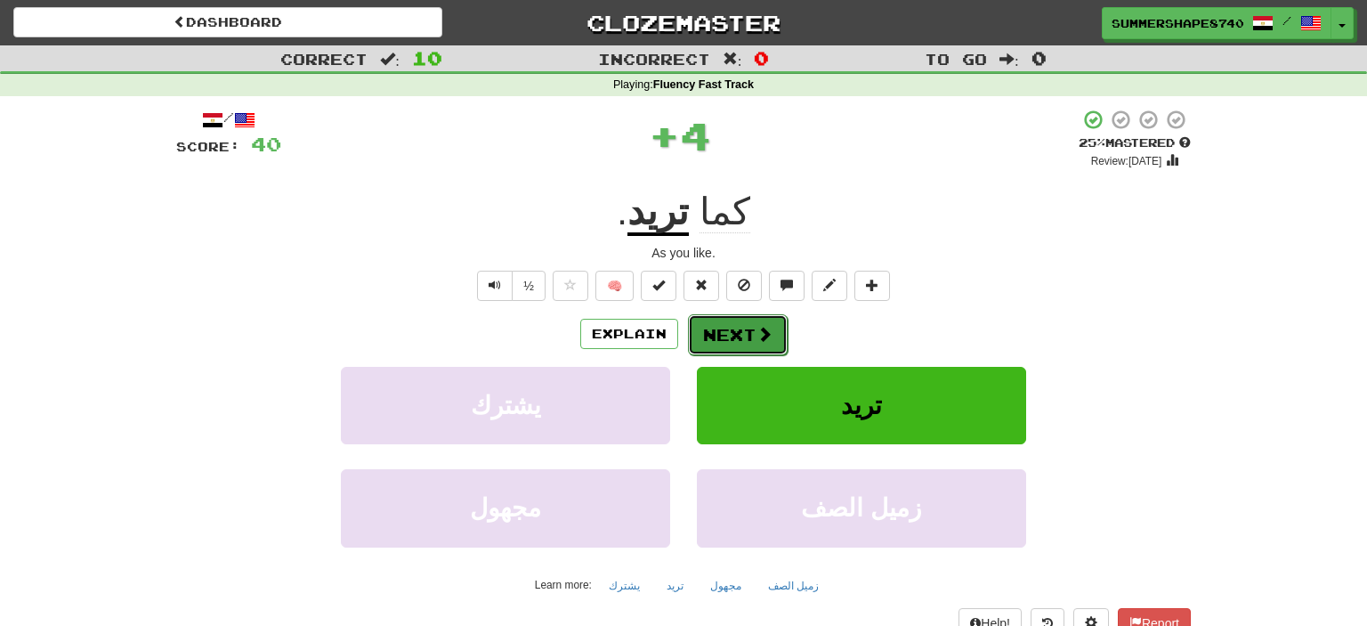
click at [725, 348] on button "Next" at bounding box center [738, 334] width 100 height 41
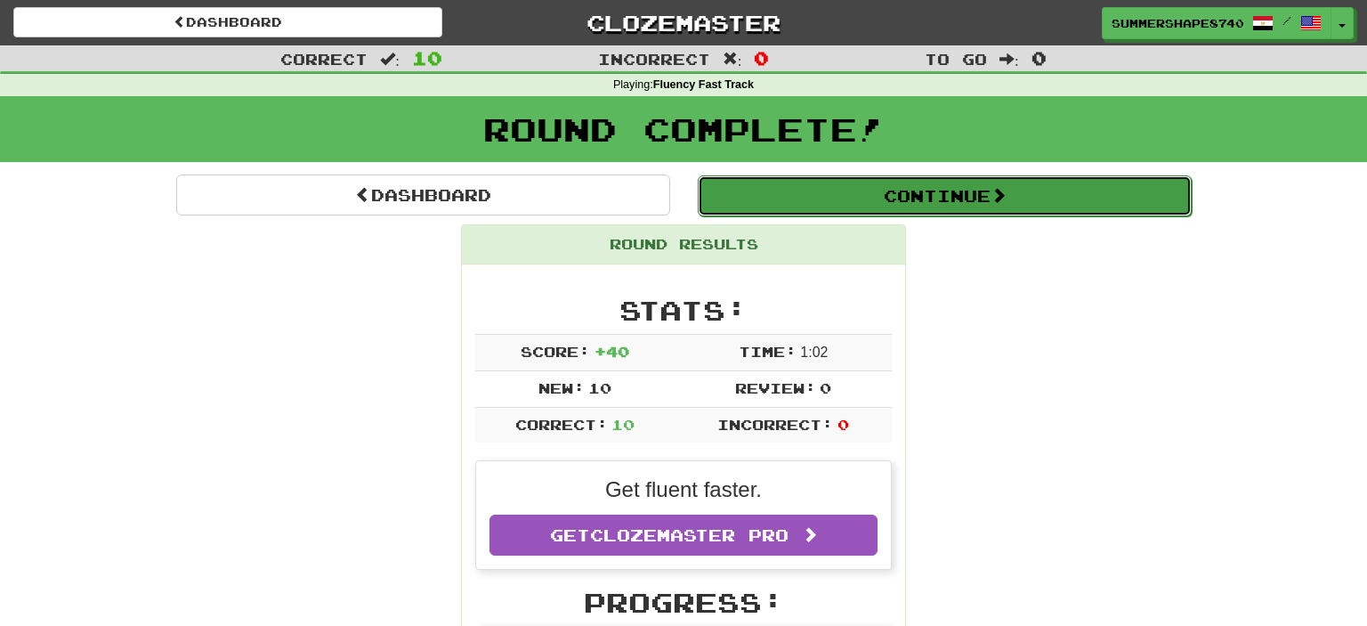
click at [913, 201] on button "Continue" at bounding box center [945, 195] width 494 height 41
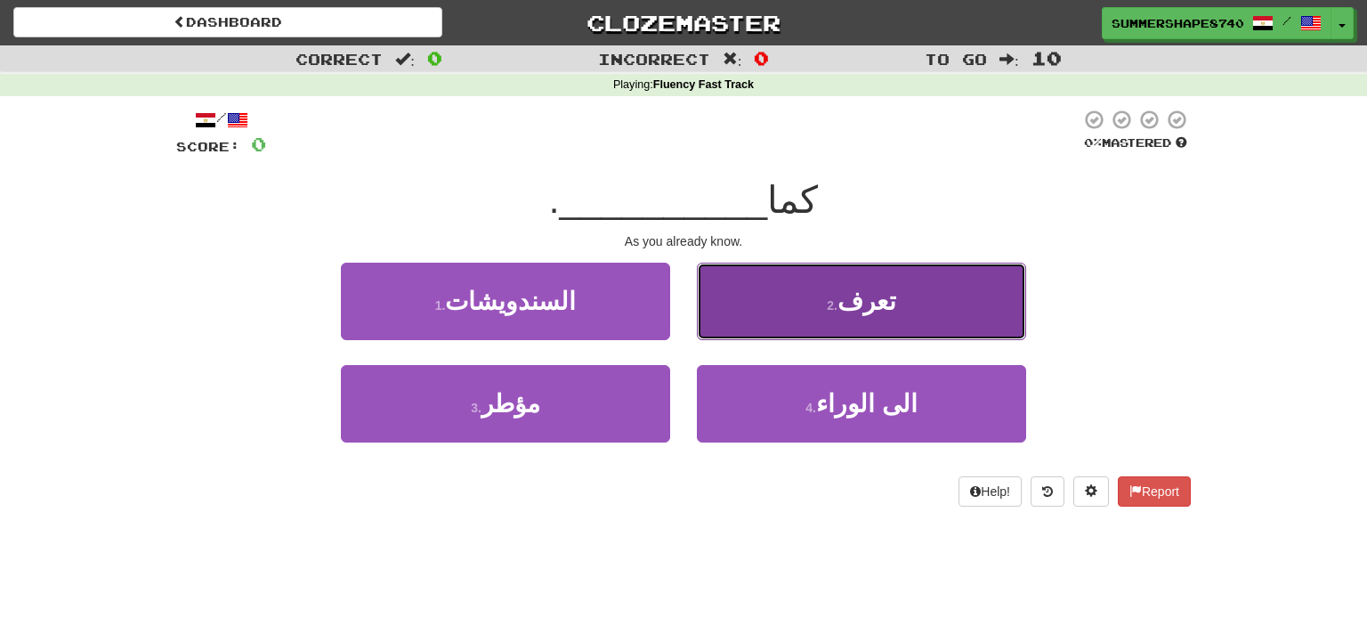
click at [798, 329] on button "2 . تعرف" at bounding box center [861, 301] width 329 height 77
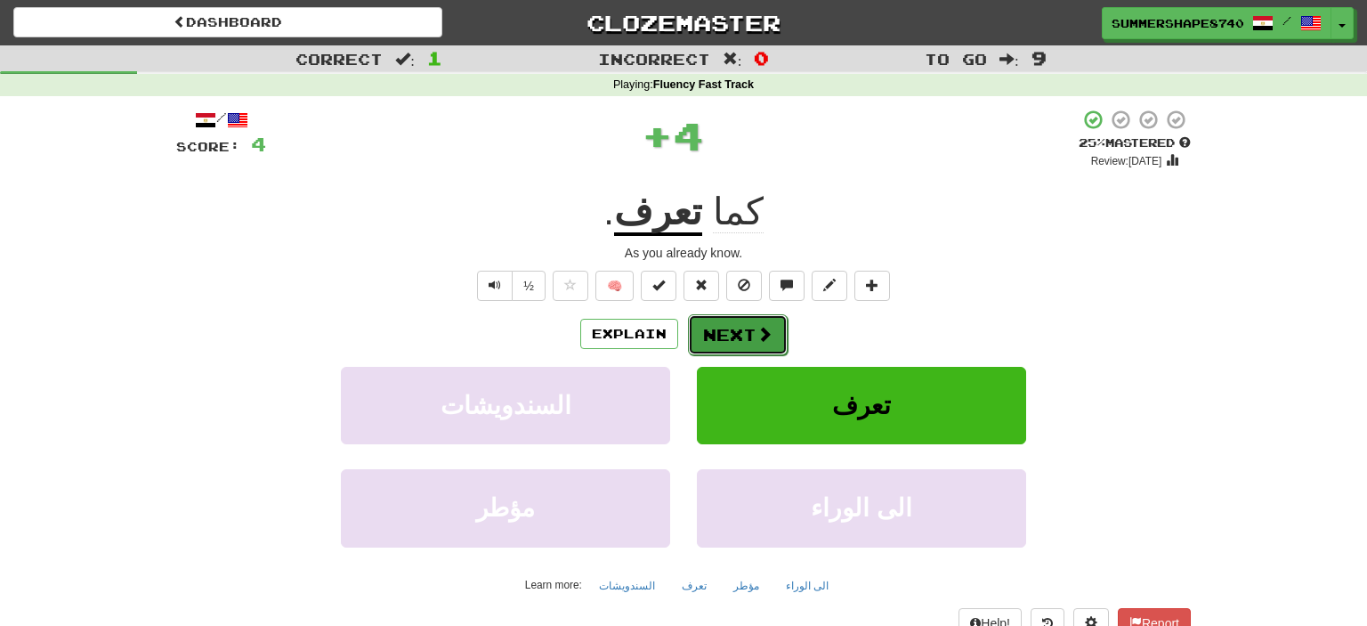
click at [739, 333] on button "Next" at bounding box center [738, 334] width 100 height 41
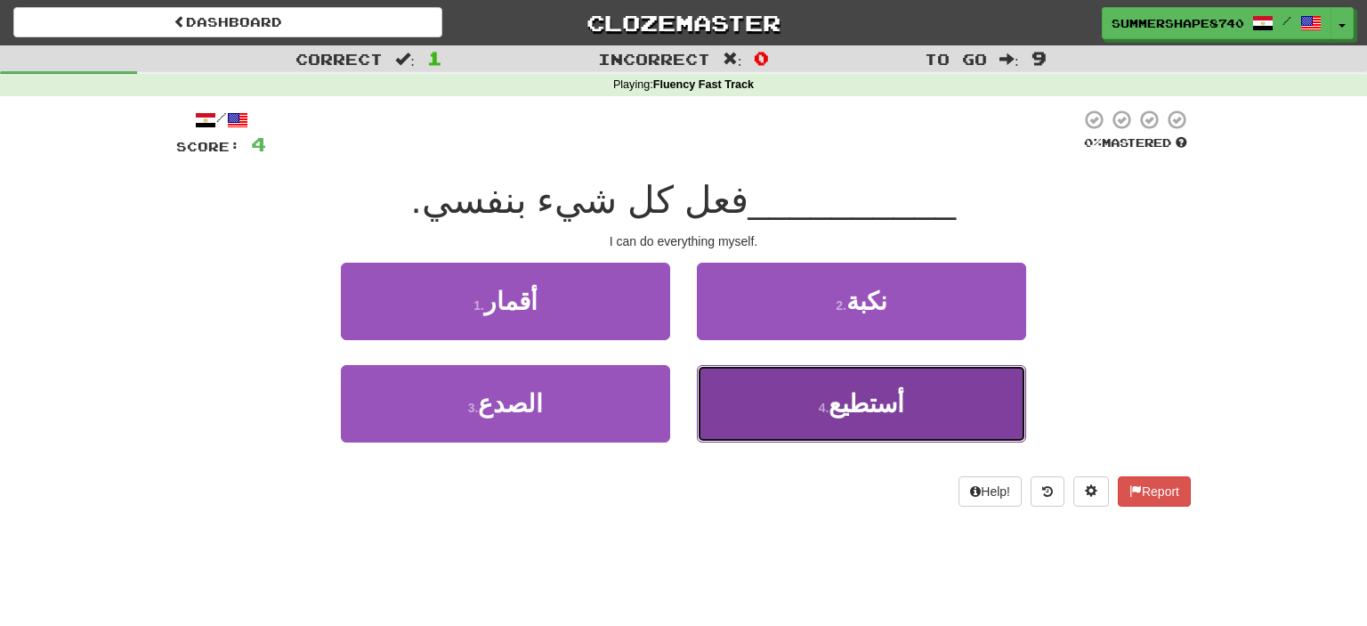
click at [742, 384] on button "4 . أستطيع" at bounding box center [861, 403] width 329 height 77
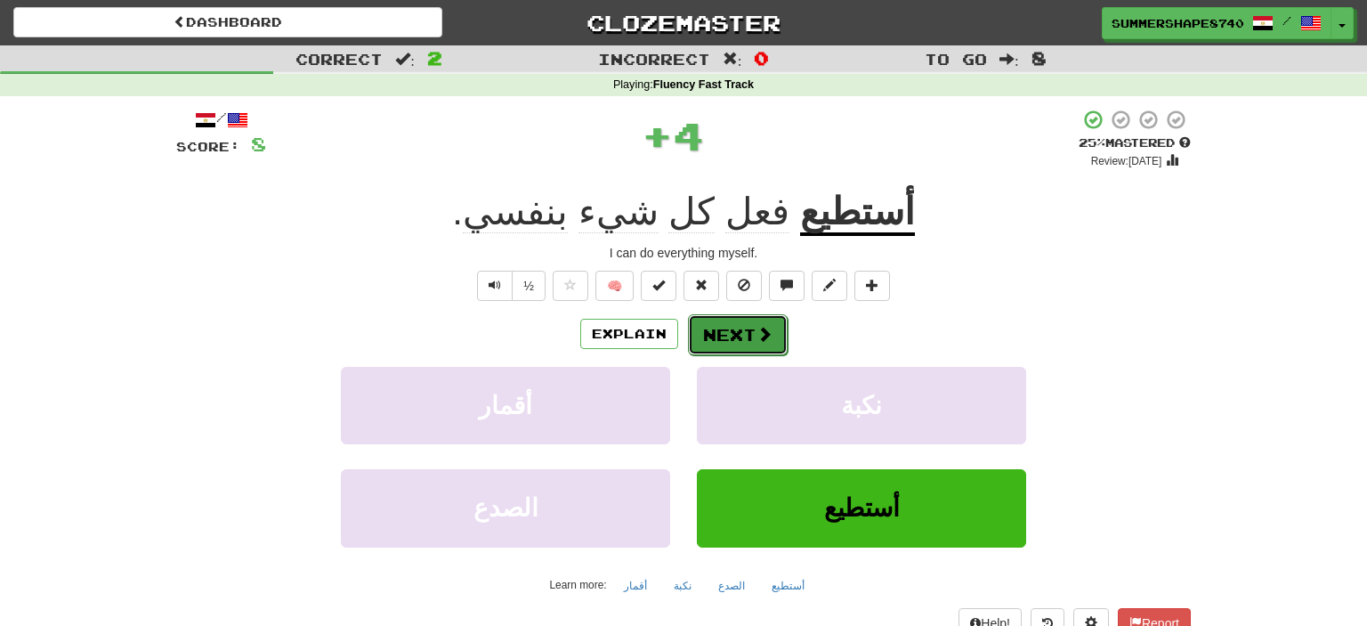
click at [734, 336] on button "Next" at bounding box center [738, 334] width 100 height 41
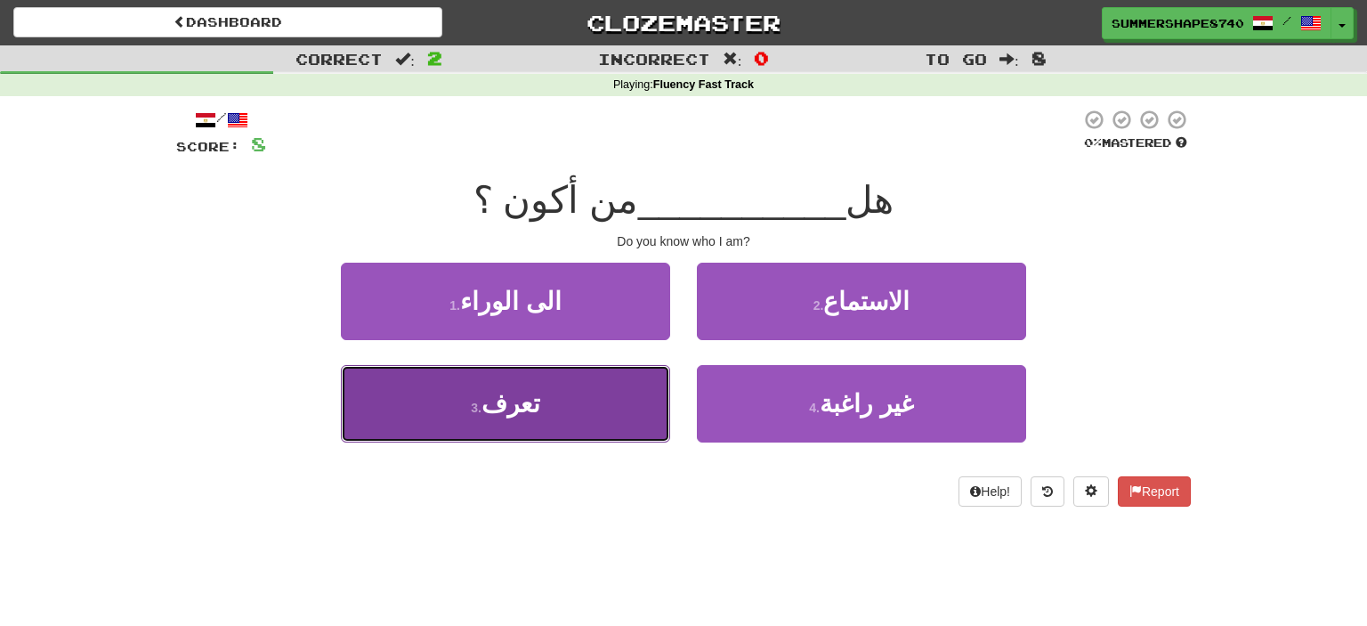
click at [593, 404] on button "3 . تعرف" at bounding box center [505, 403] width 329 height 77
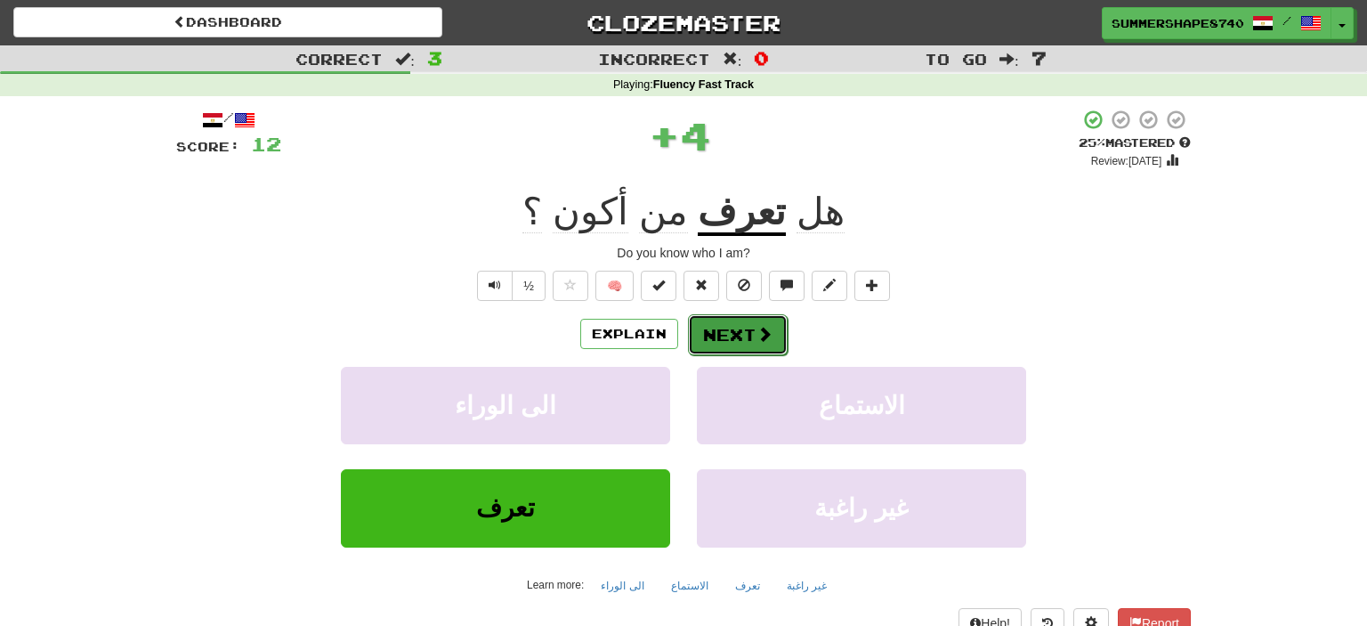
click at [732, 340] on button "Next" at bounding box center [738, 334] width 100 height 41
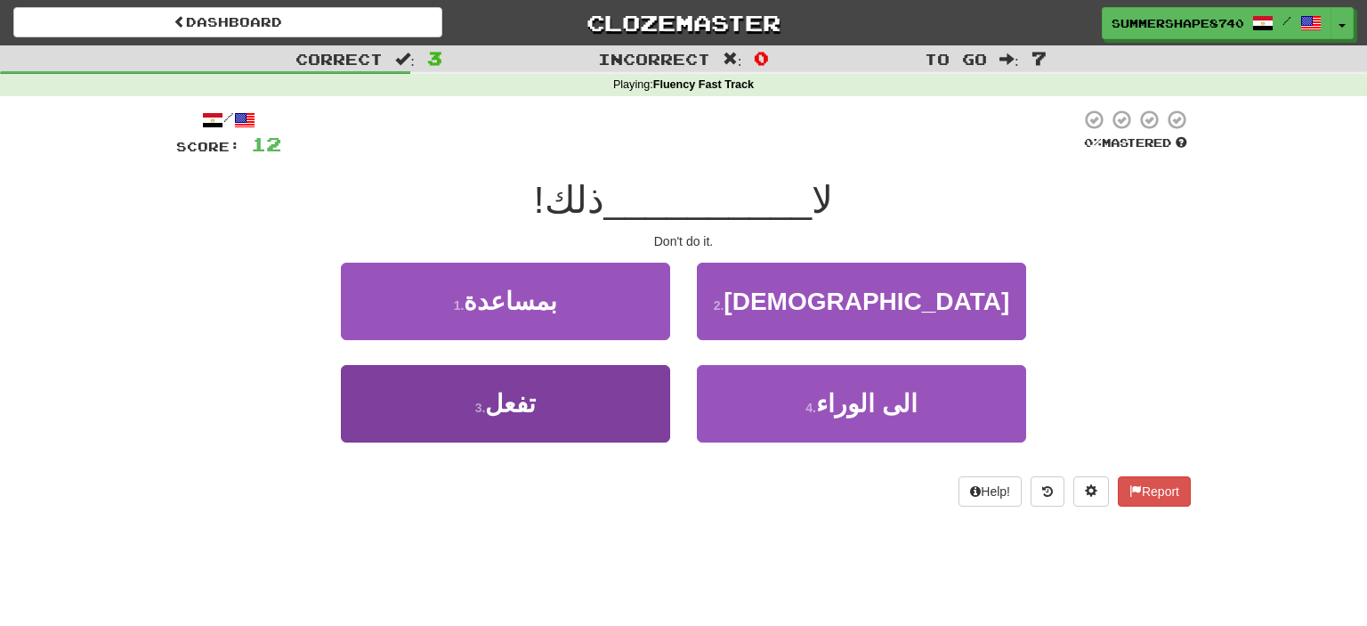
drag, startPoint x: 564, startPoint y: 446, endPoint x: 570, endPoint y: 422, distance: 24.6
click at [570, 422] on div "3 . تفعل" at bounding box center [505, 416] width 356 height 102
click at [570, 422] on button "3 . تفعل" at bounding box center [505, 403] width 329 height 77
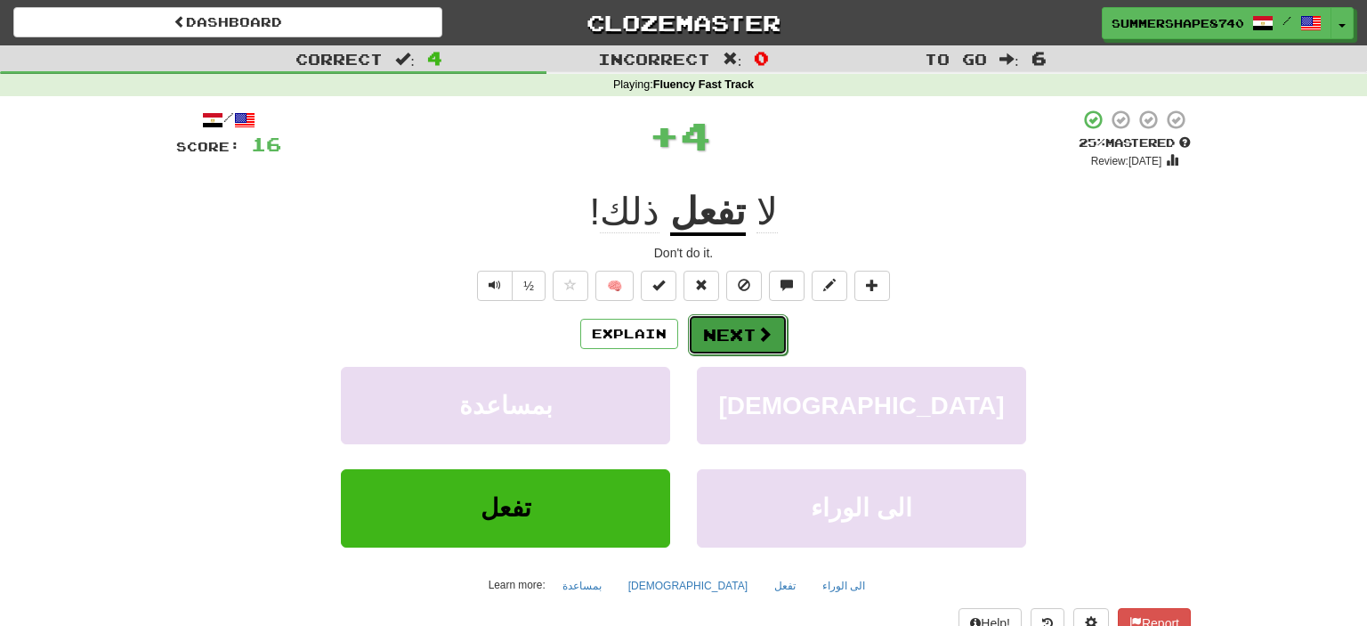
click at [729, 323] on button "Next" at bounding box center [738, 334] width 100 height 41
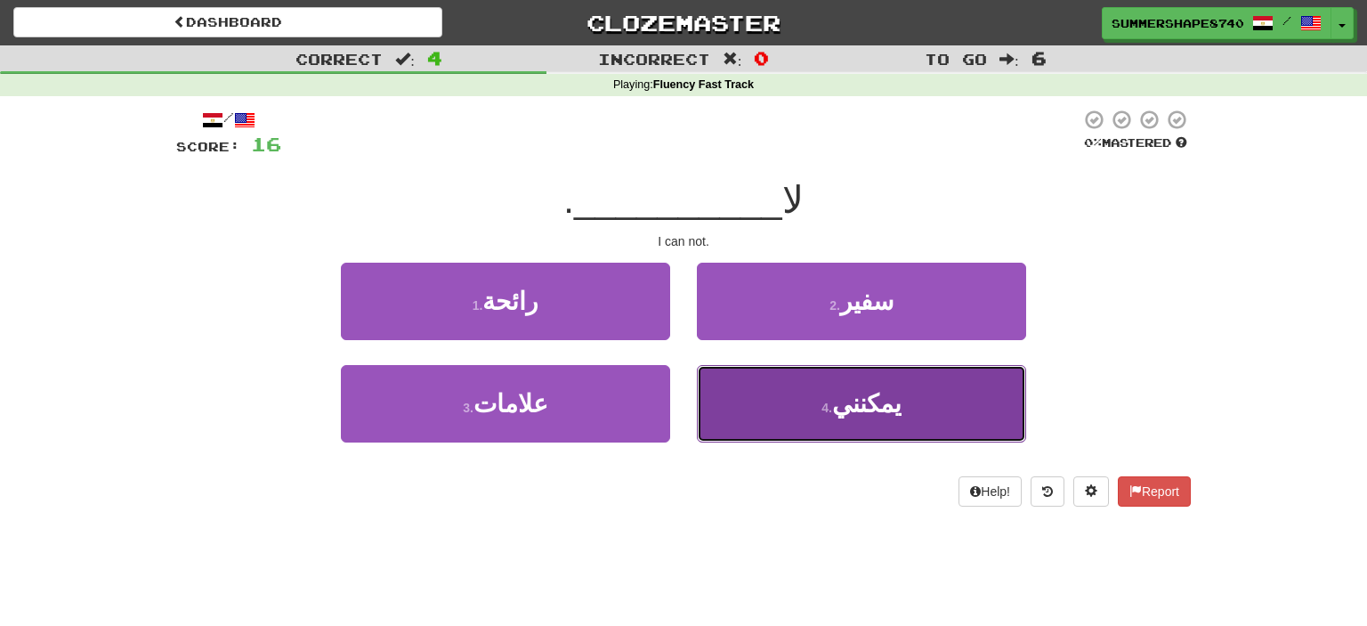
click at [777, 394] on button "4 . يمكنني" at bounding box center [861, 403] width 329 height 77
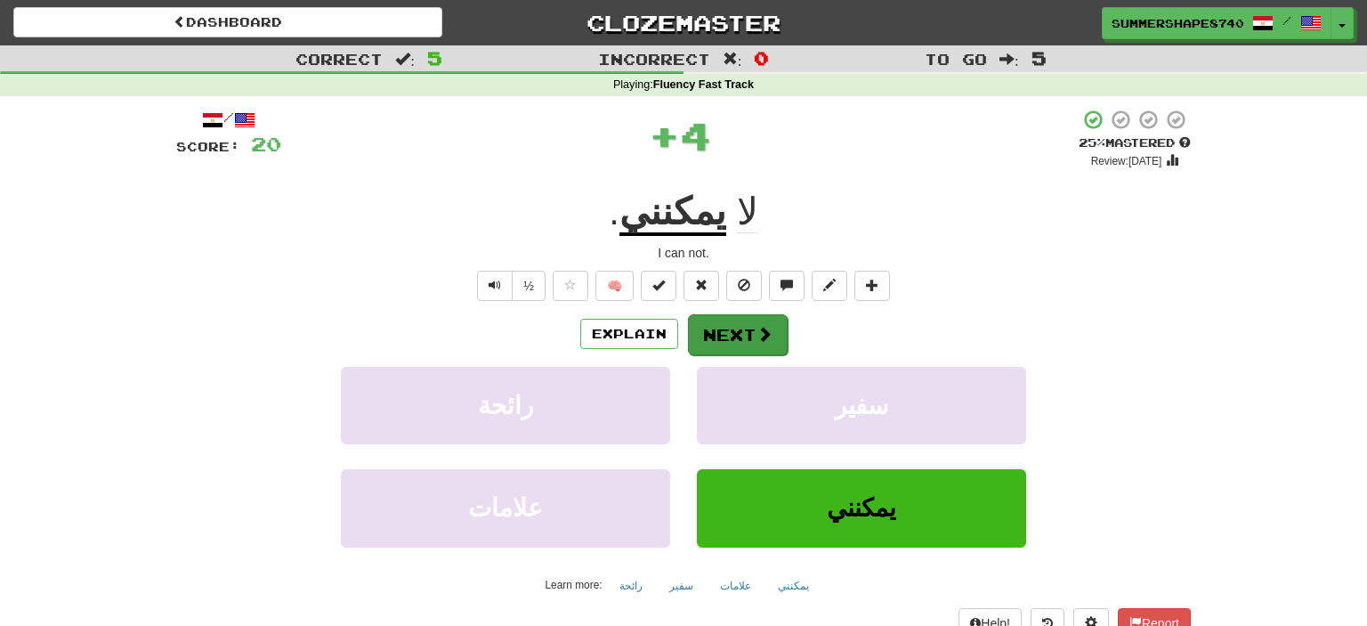
drag, startPoint x: 736, startPoint y: 312, endPoint x: 731, endPoint y: 329, distance: 17.5
click at [731, 329] on div "/ Score: 20 + 4 25 % Mastered Review: 2025-09-23 لا يمكنني . I can not. ½ 🧠 Exp…" at bounding box center [683, 388] width 1014 height 558
click at [731, 329] on button "Next" at bounding box center [738, 334] width 100 height 41
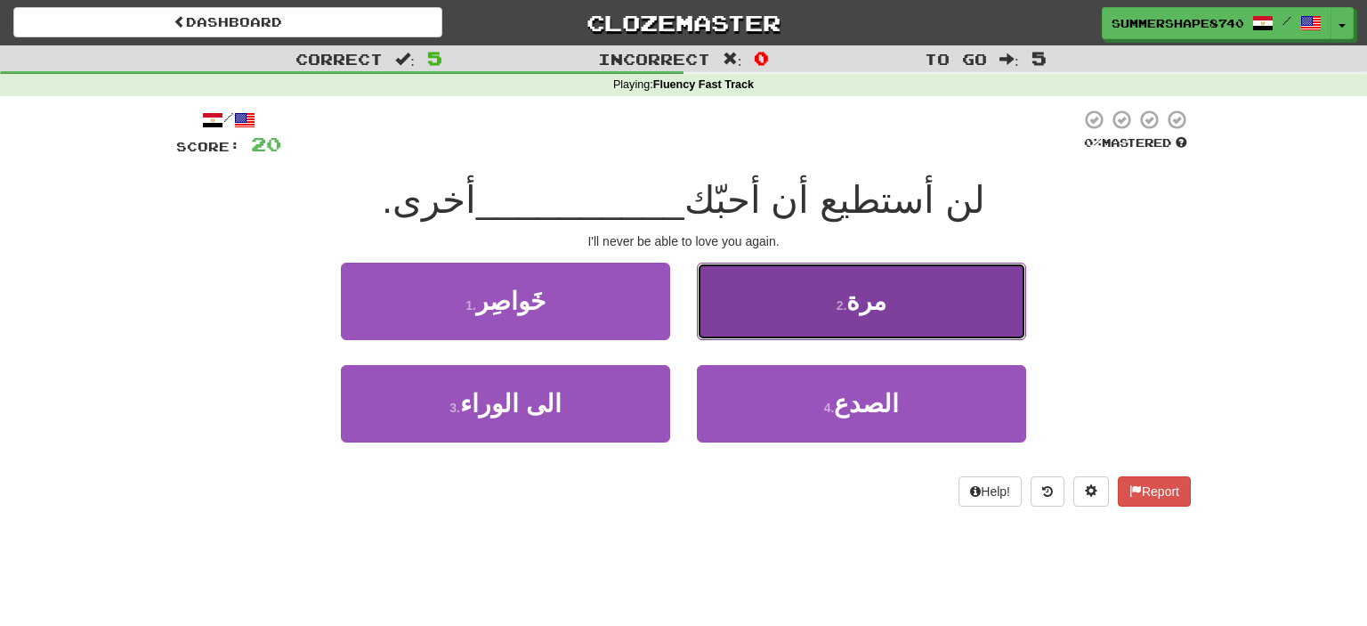
click at [785, 306] on button "2 . مرة" at bounding box center [861, 301] width 329 height 77
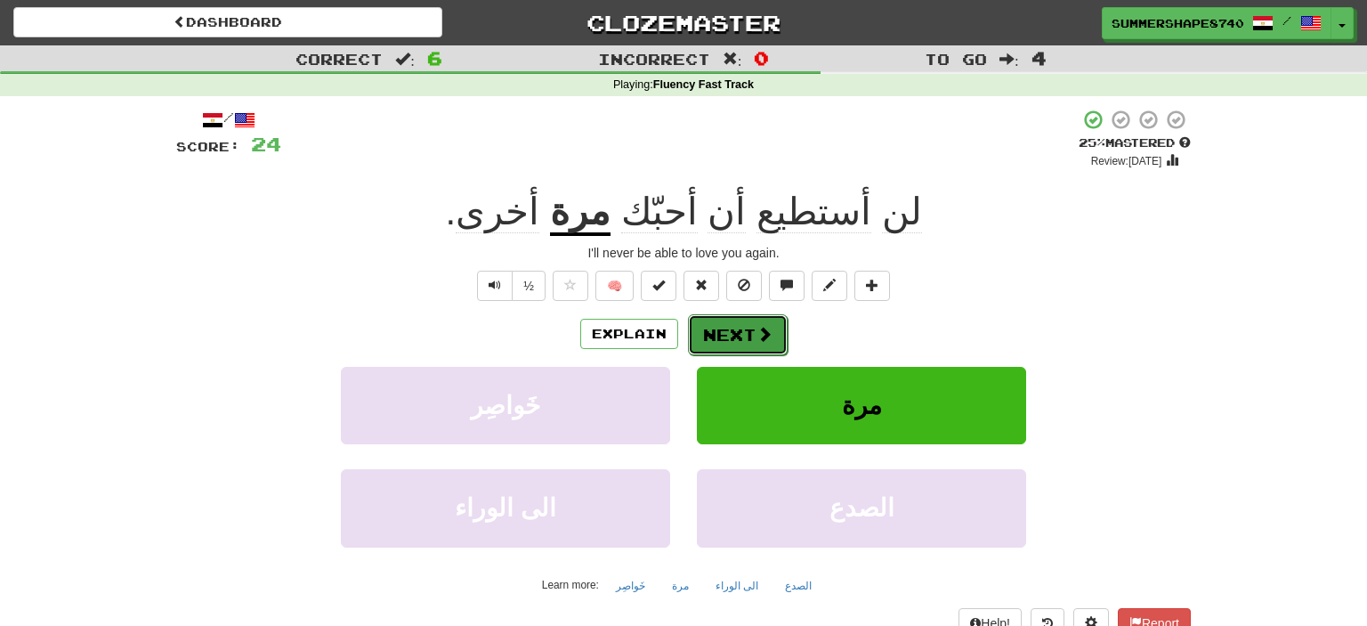
click at [756, 329] on span at bounding box center [764, 334] width 16 height 16
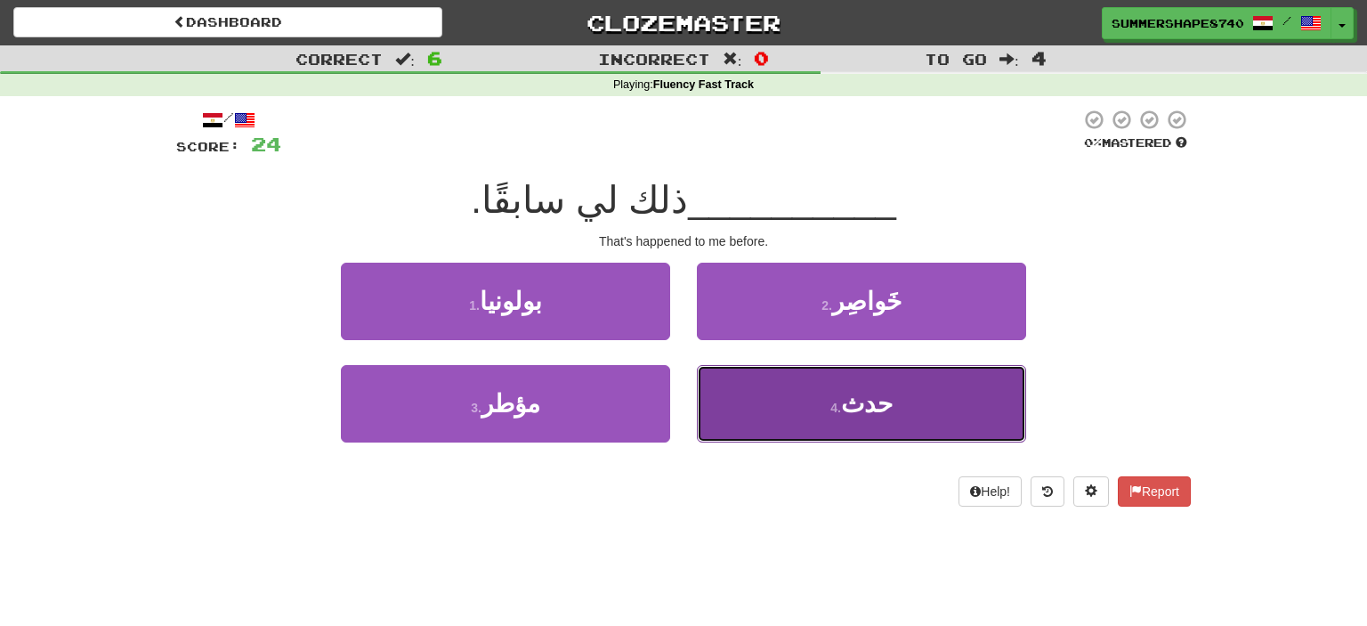
click at [789, 397] on button "4 . حدث" at bounding box center [861, 403] width 329 height 77
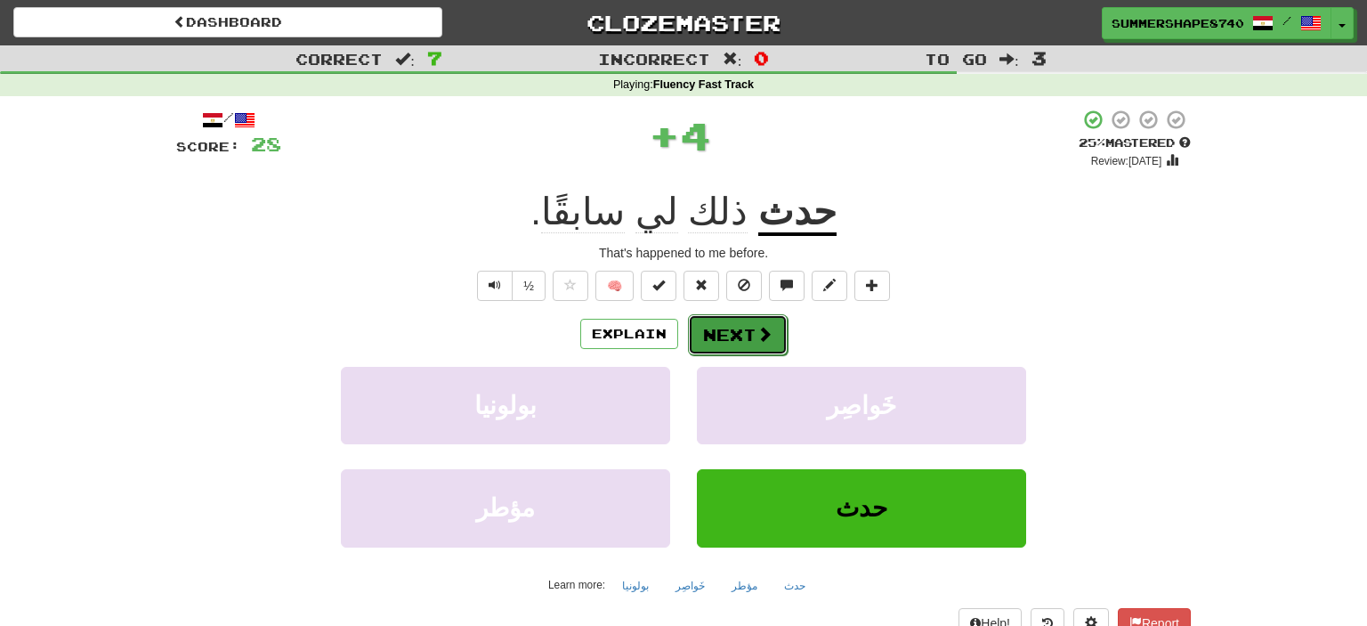
click at [751, 345] on button "Next" at bounding box center [738, 334] width 100 height 41
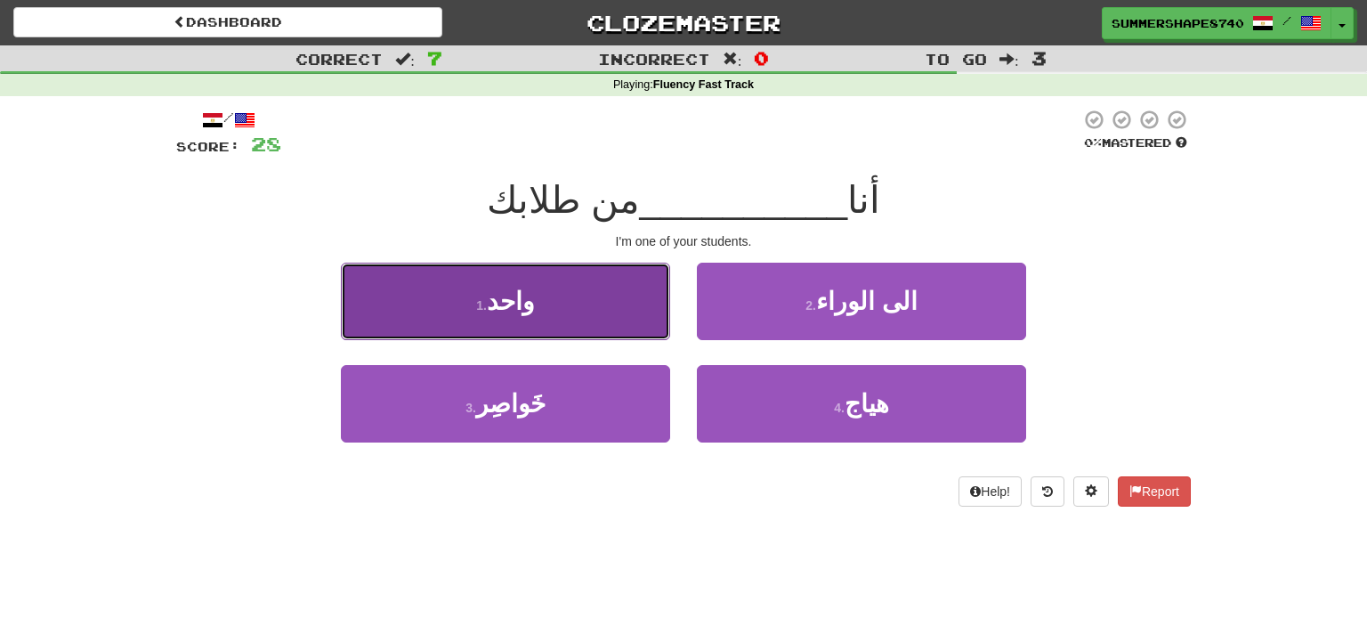
click at [639, 312] on button "1 . واحد" at bounding box center [505, 301] width 329 height 77
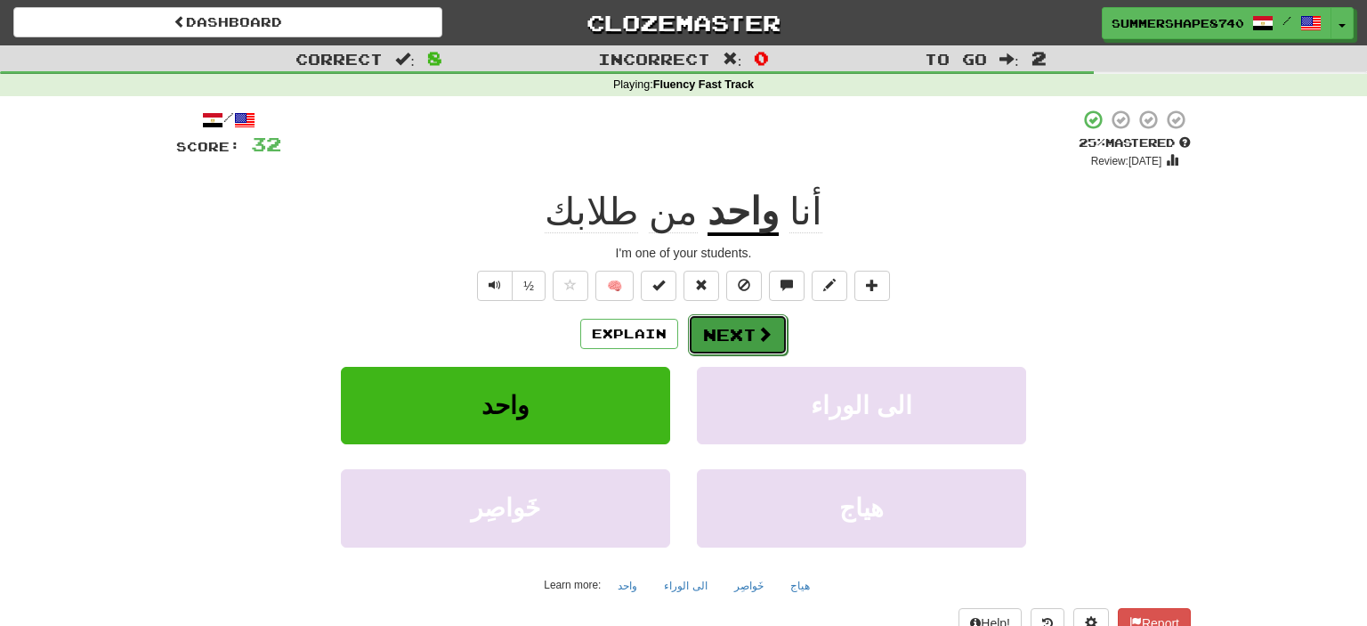
click at [750, 328] on button "Next" at bounding box center [738, 334] width 100 height 41
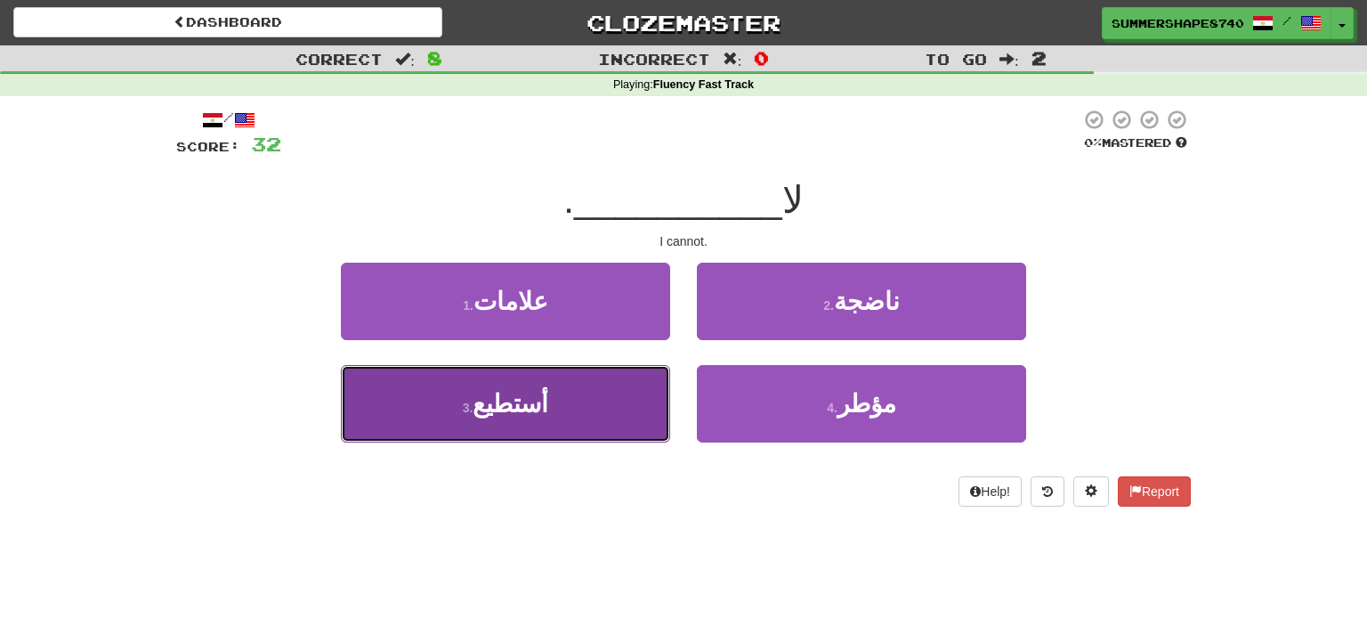
click at [586, 408] on button "3 . أستطيع" at bounding box center [505, 403] width 329 height 77
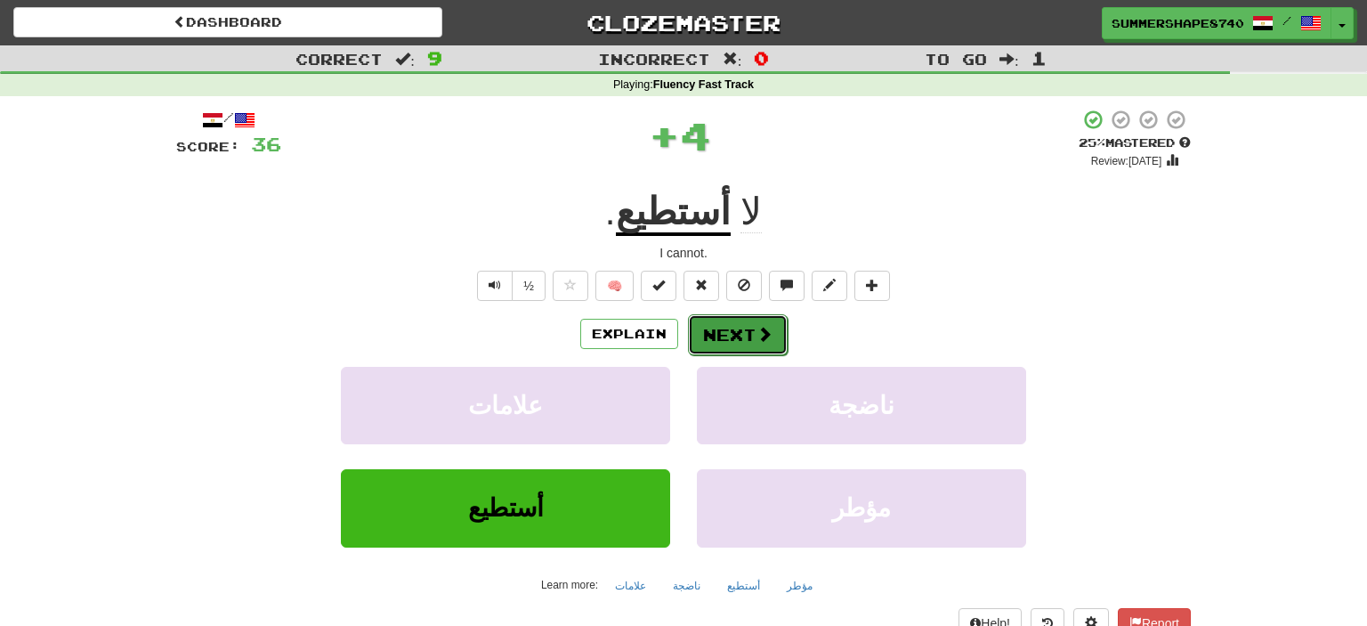
click at [735, 333] on button "Next" at bounding box center [738, 334] width 100 height 41
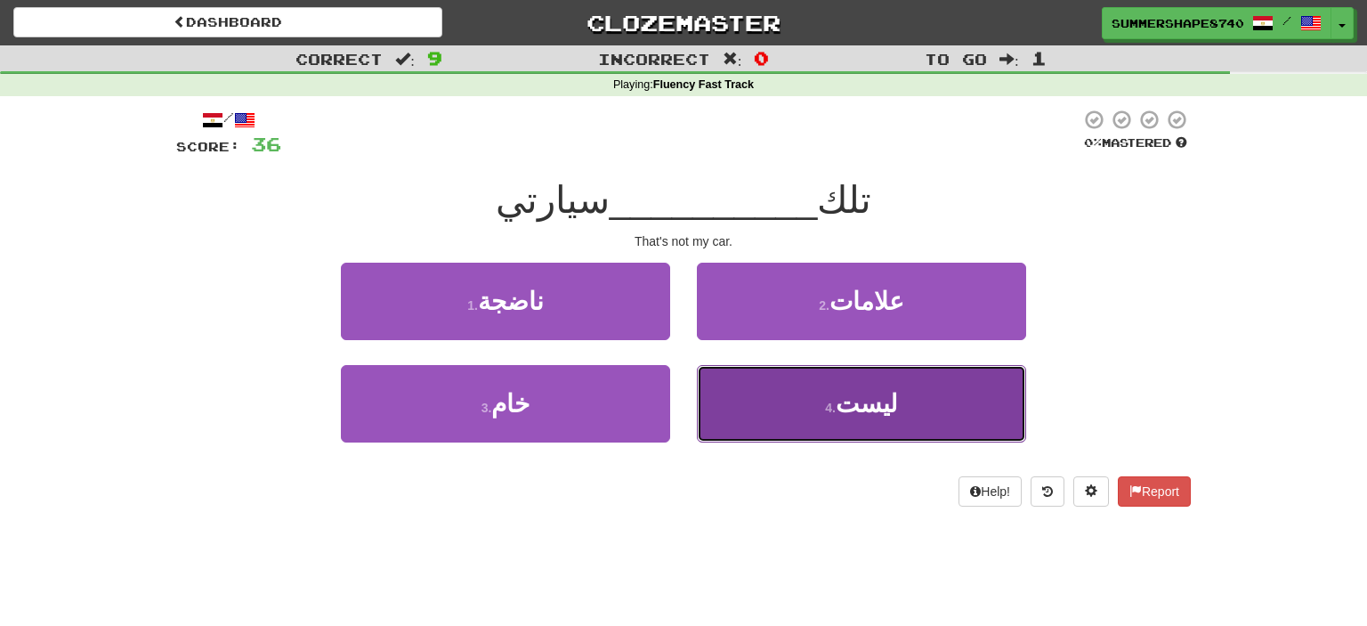
click at [758, 381] on button "4 . ليست" at bounding box center [861, 403] width 329 height 77
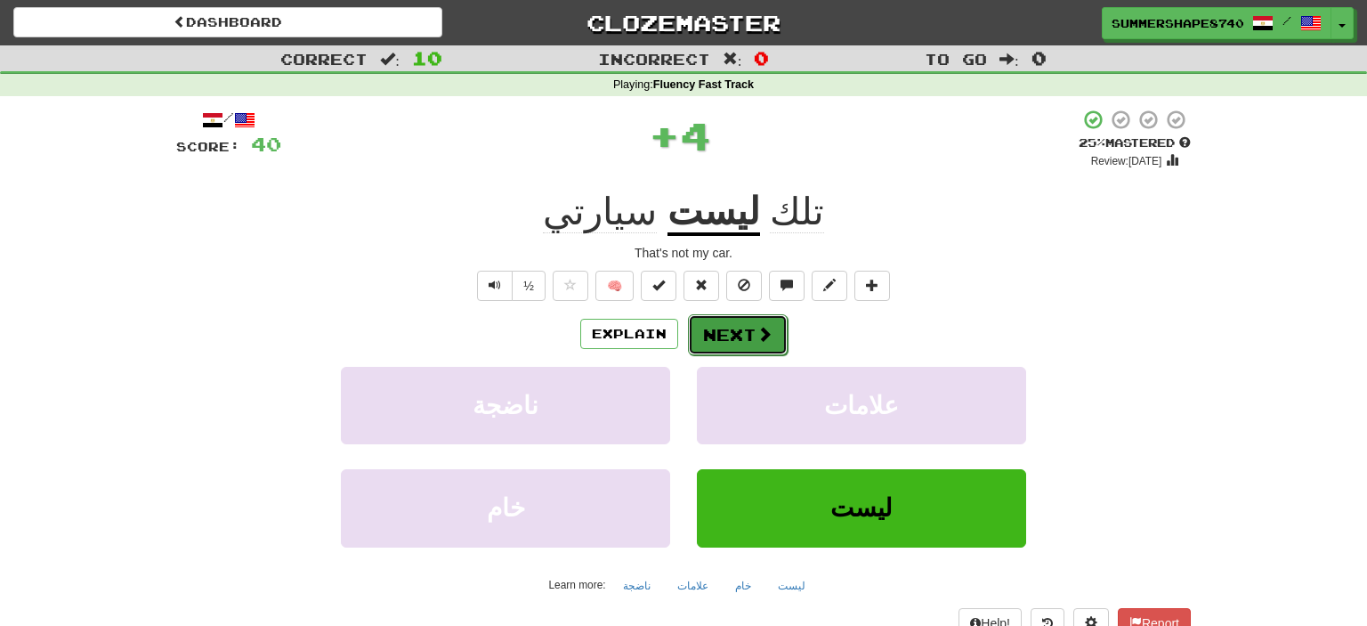
click at [742, 319] on button "Next" at bounding box center [738, 334] width 100 height 41
